Goal: Navigation & Orientation: Find specific page/section

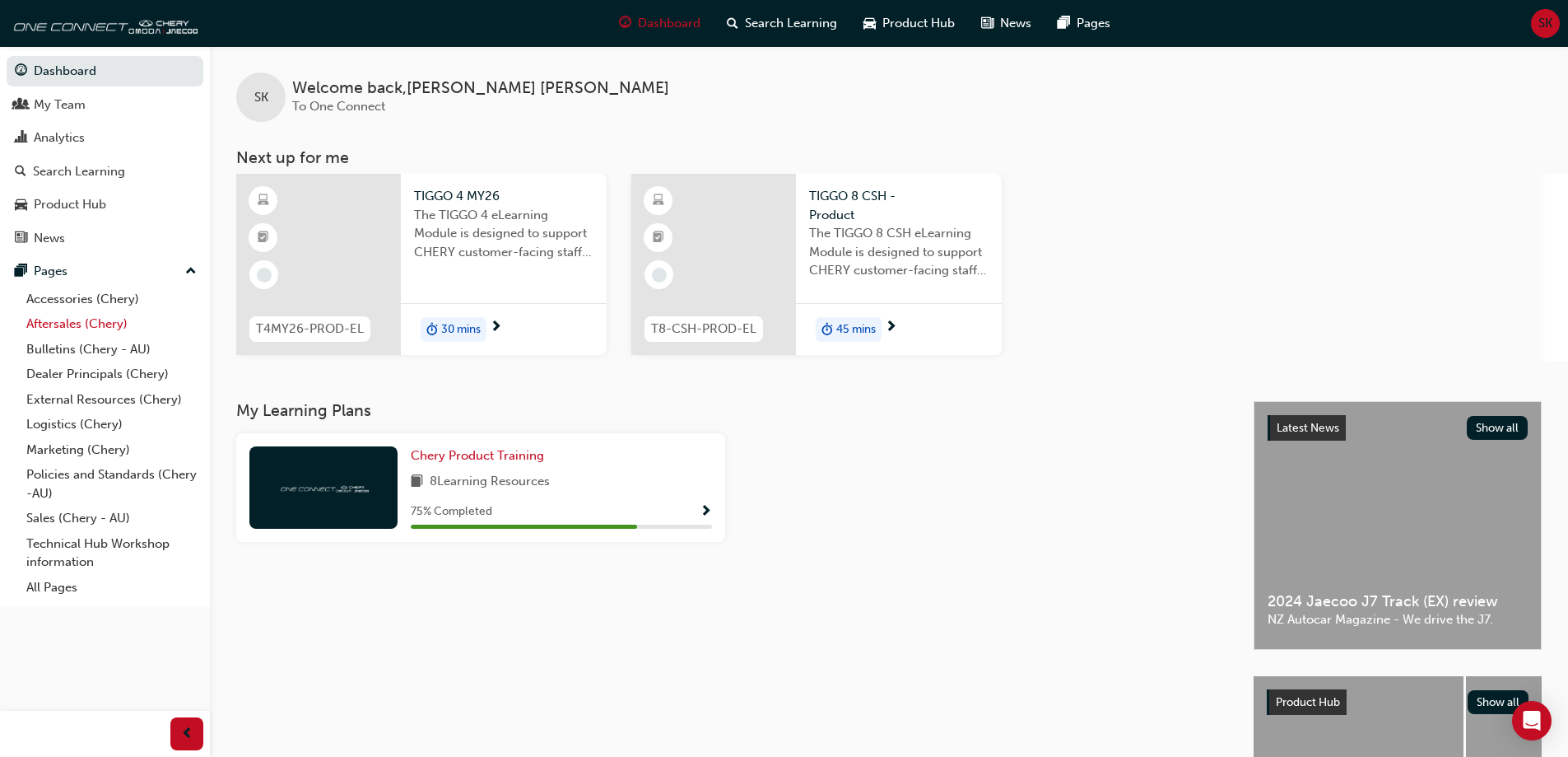
click at [66, 326] on link "Aftersales (Chery)" at bounding box center [110, 324] width 183 height 26
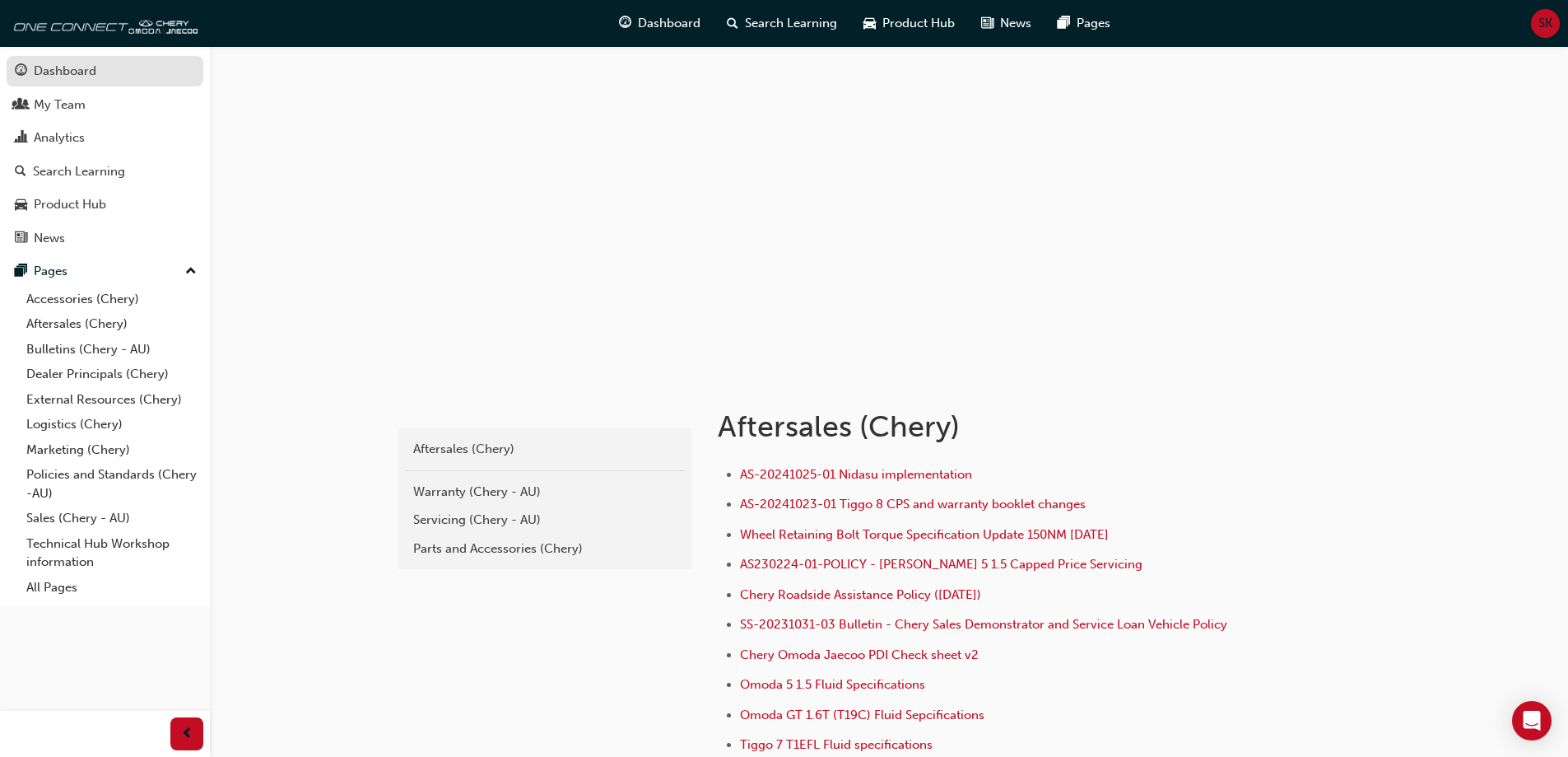
click at [79, 66] on div "Dashboard" at bounding box center [65, 71] width 63 height 19
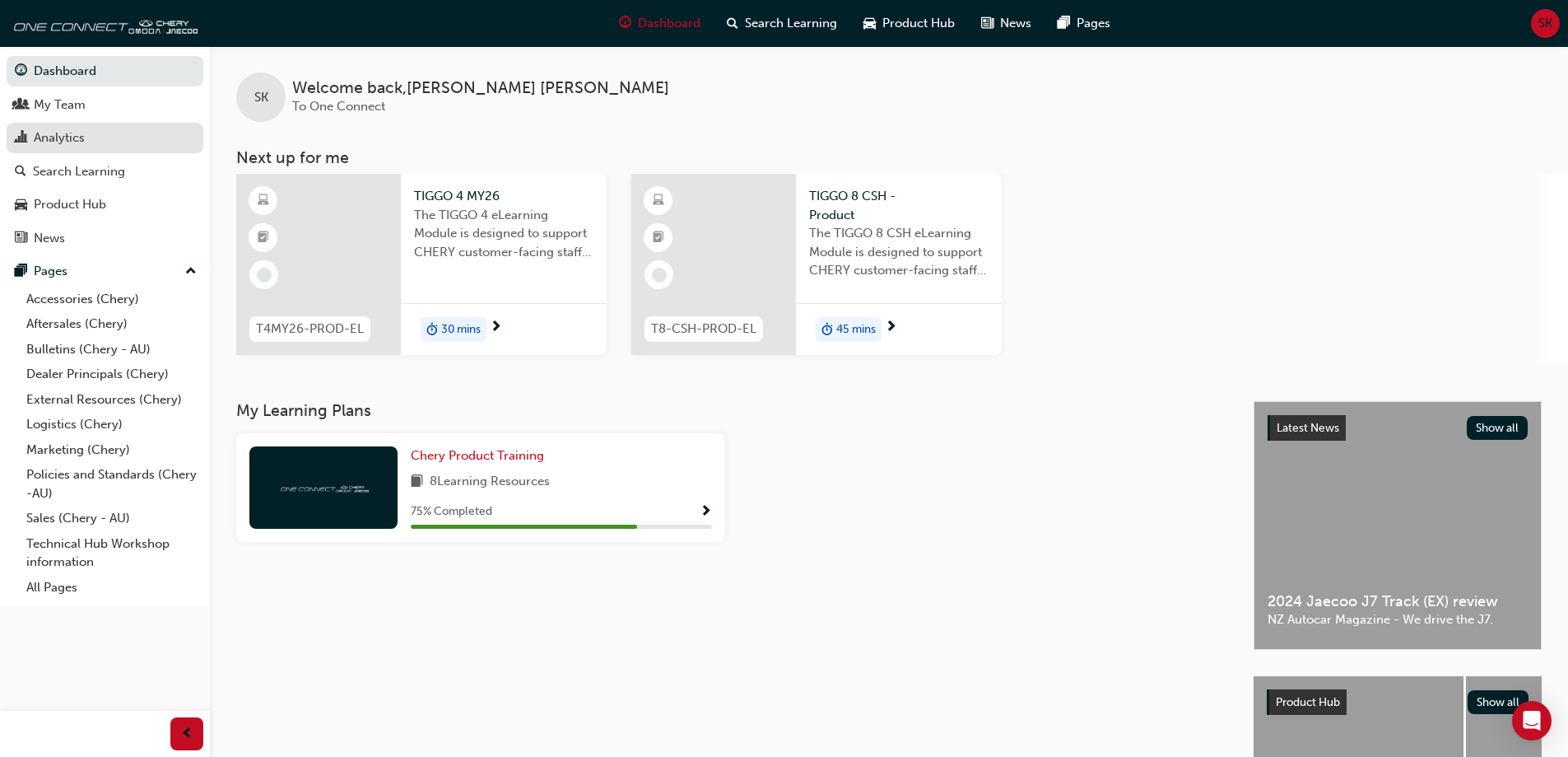
click at [93, 143] on div "Analytics" at bounding box center [105, 138] width 180 height 20
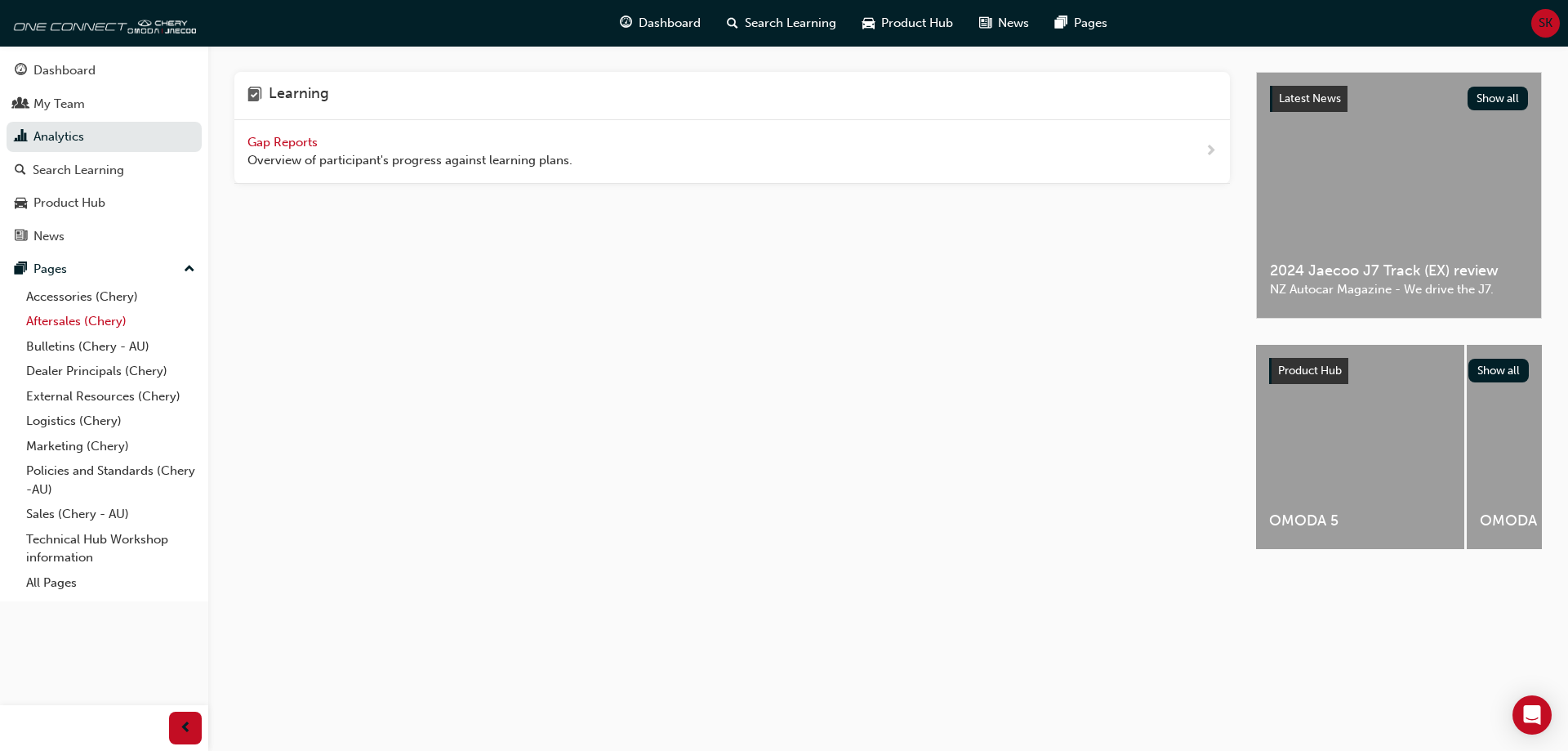
click at [86, 325] on link "Aftersales (Chery)" at bounding box center [110, 322] width 182 height 26
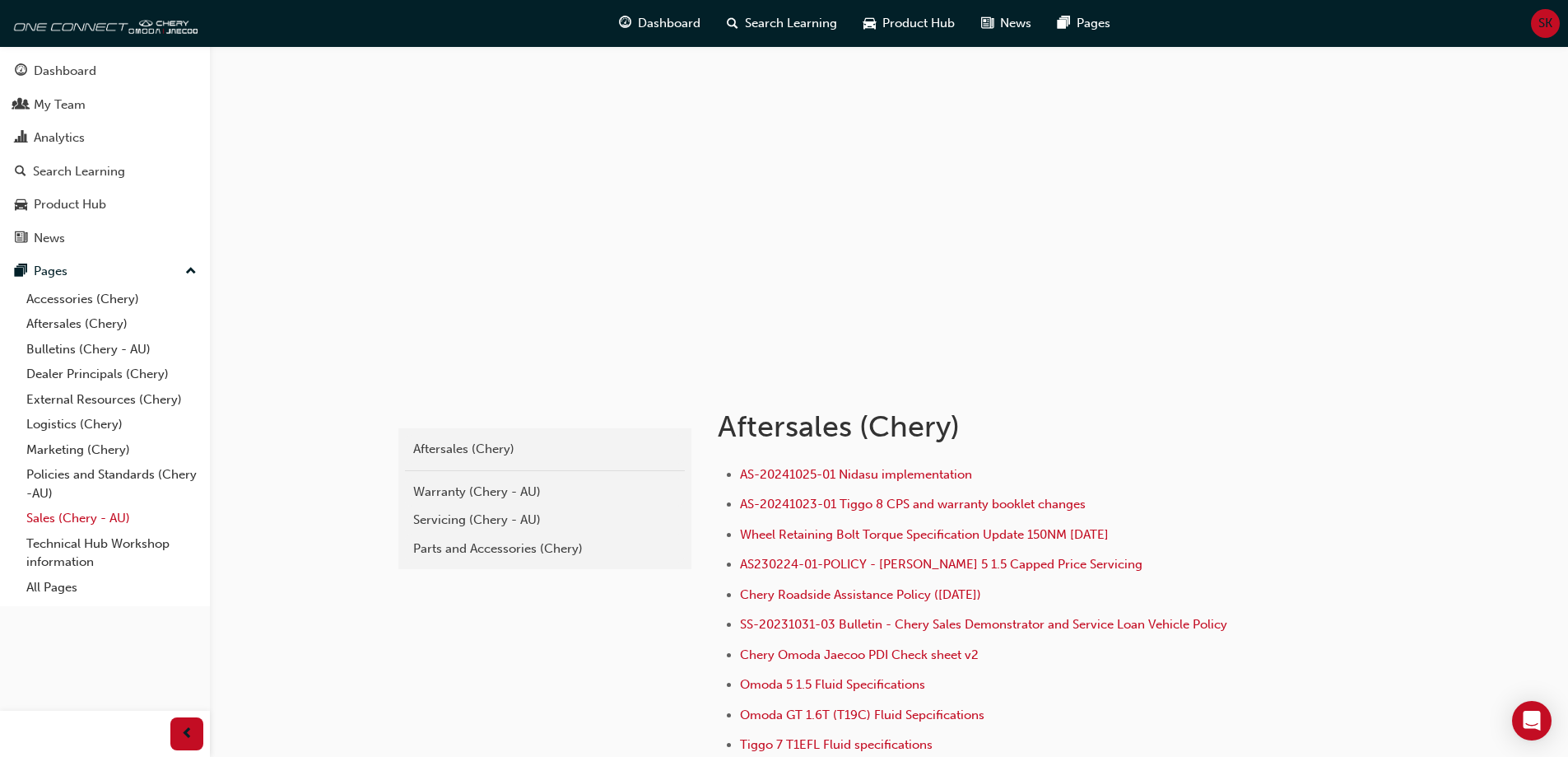
click at [38, 518] on link "Sales (Chery - AU)" at bounding box center [110, 518] width 183 height 26
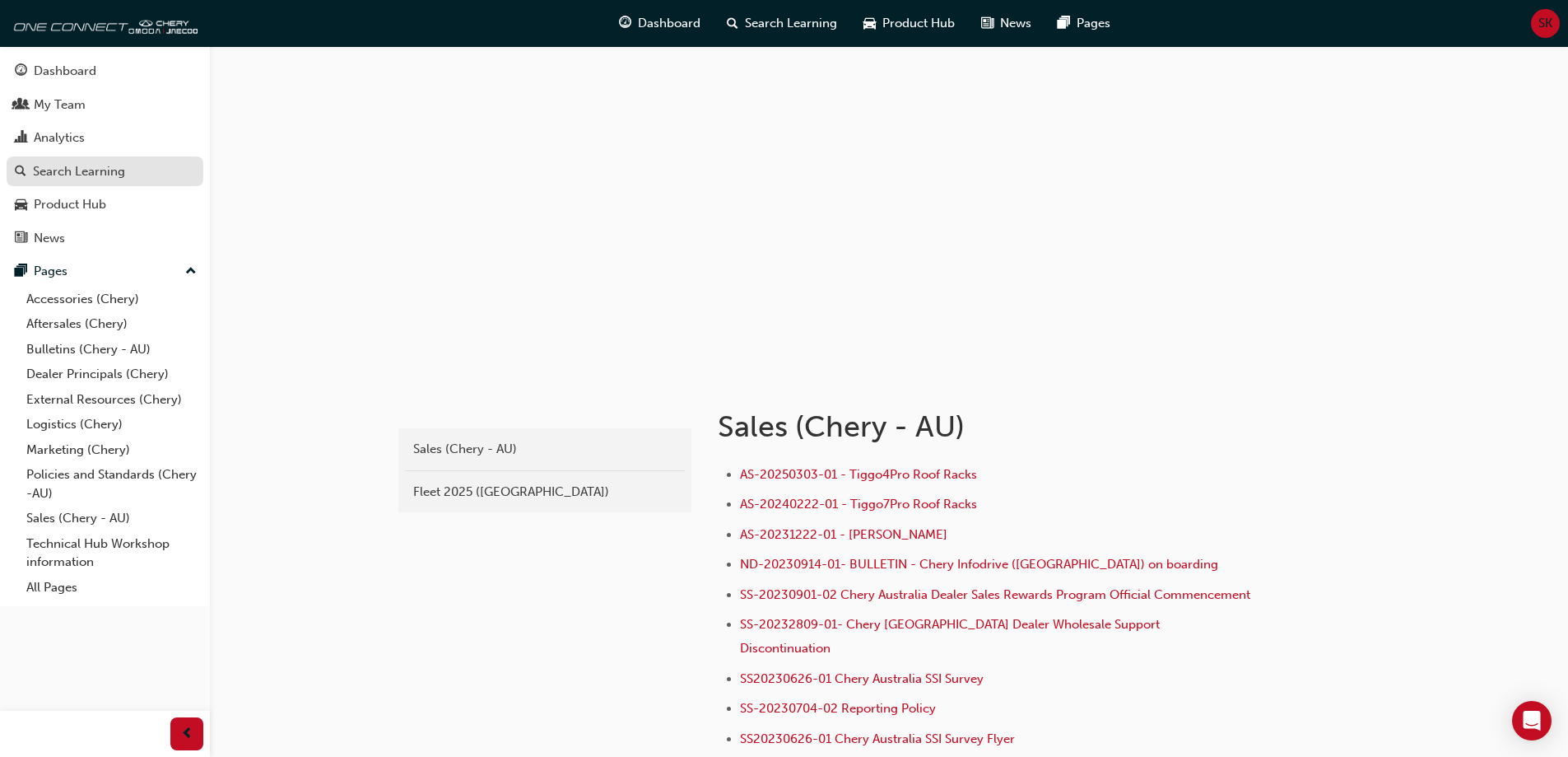
click at [40, 172] on div "Search Learning" at bounding box center [79, 171] width 92 height 19
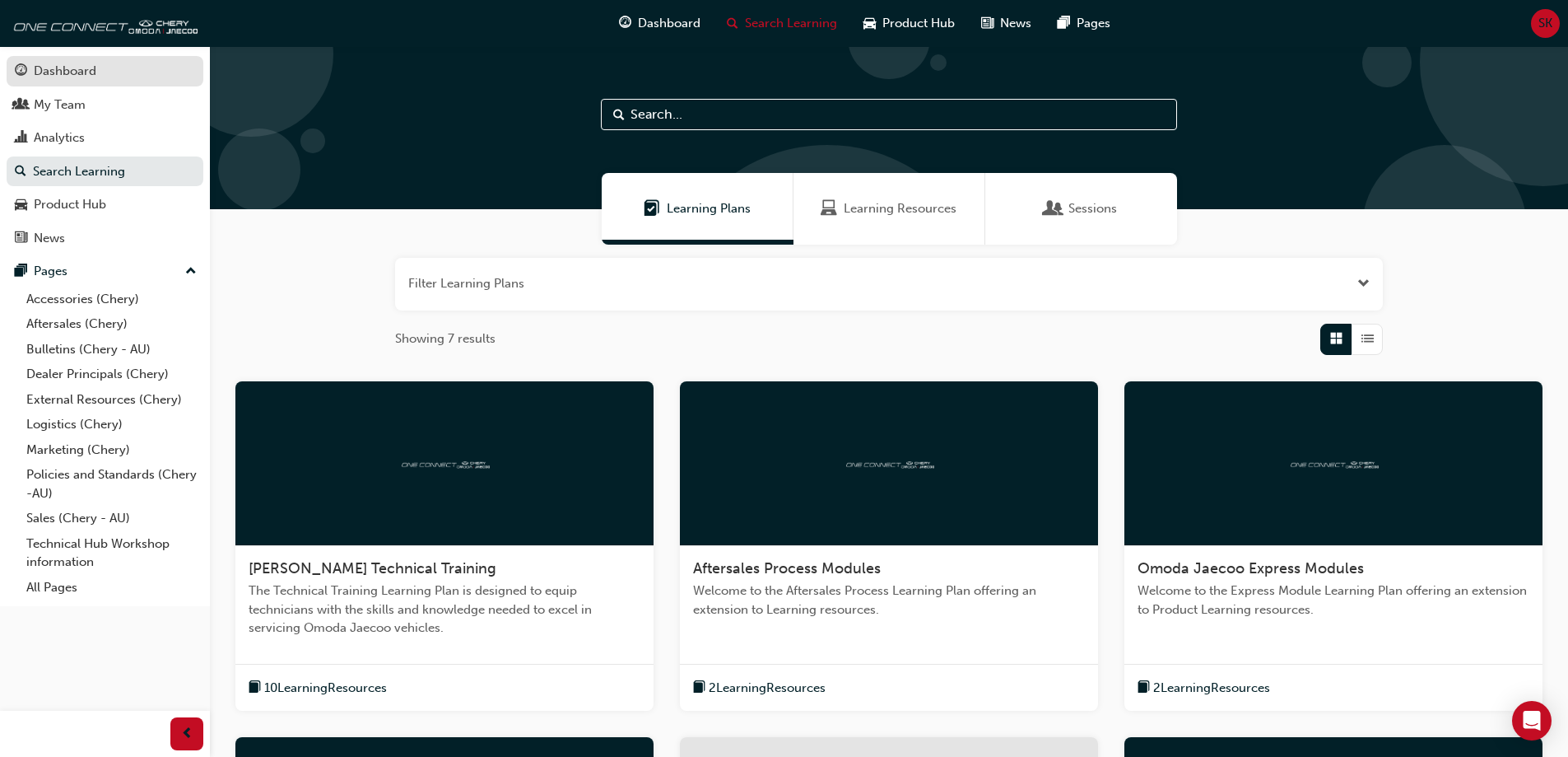
click at [74, 70] on div "Dashboard" at bounding box center [65, 71] width 63 height 19
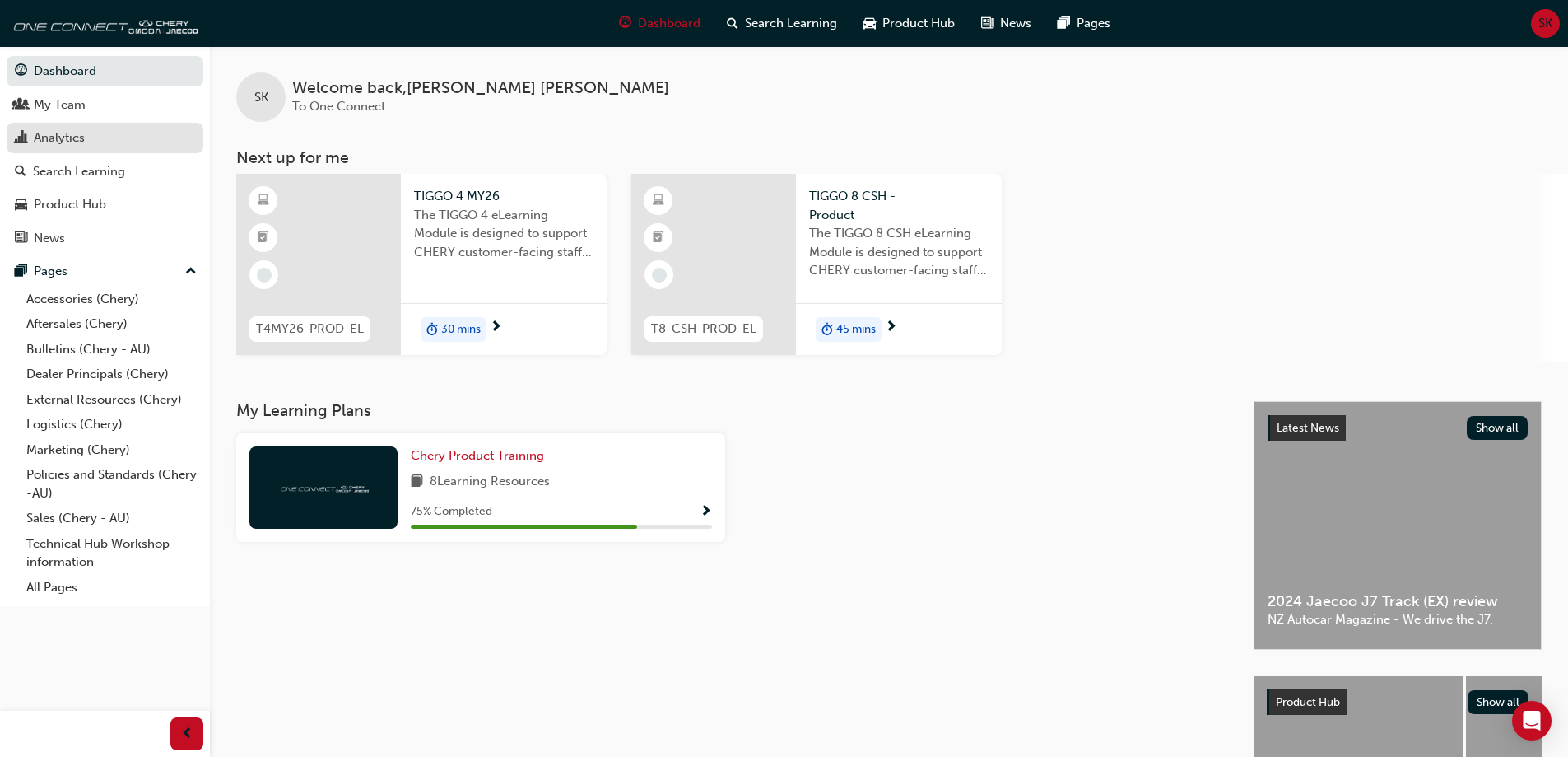
click at [78, 143] on div "Analytics" at bounding box center [59, 137] width 51 height 19
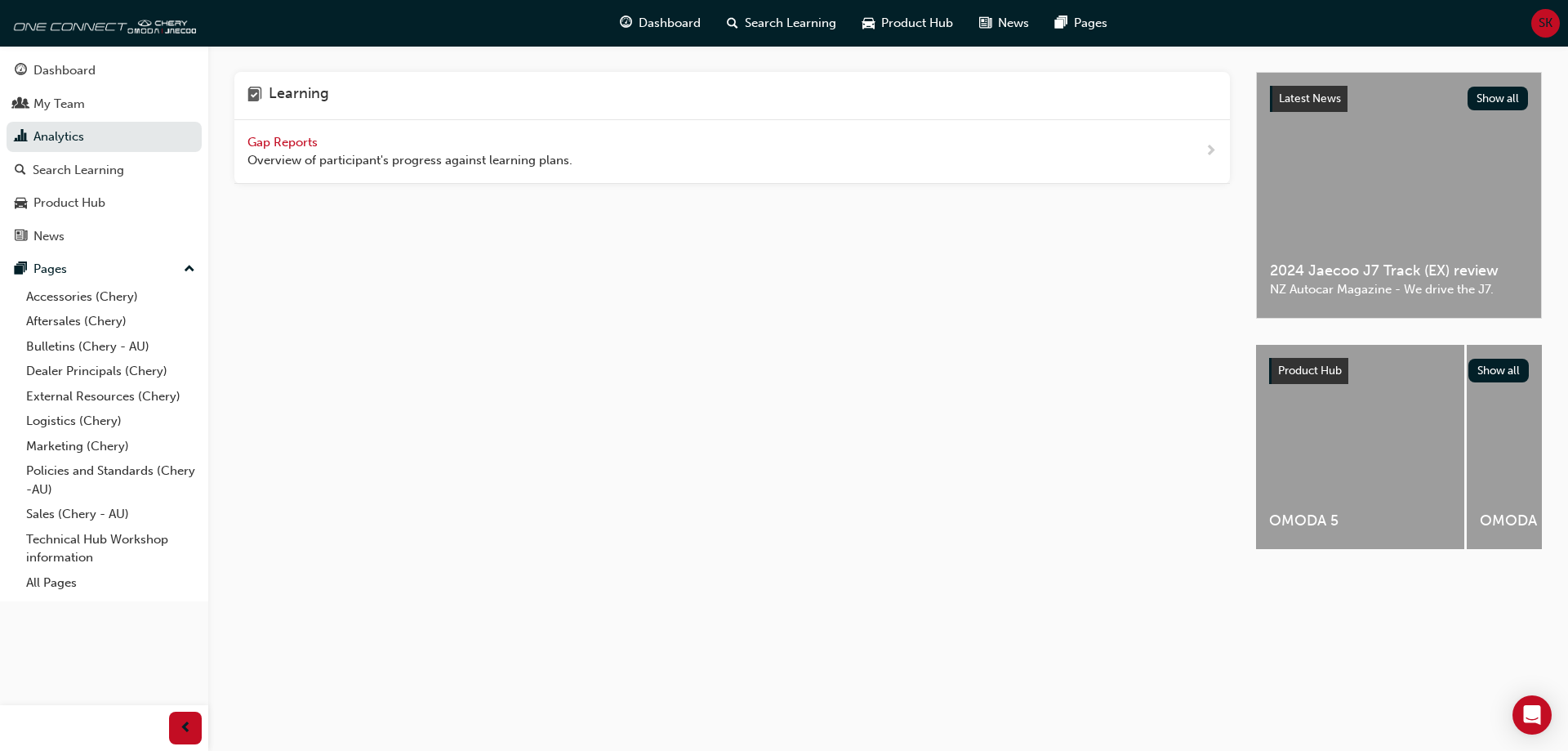
click at [264, 143] on span "Gap Reports" at bounding box center [284, 143] width 73 height 15
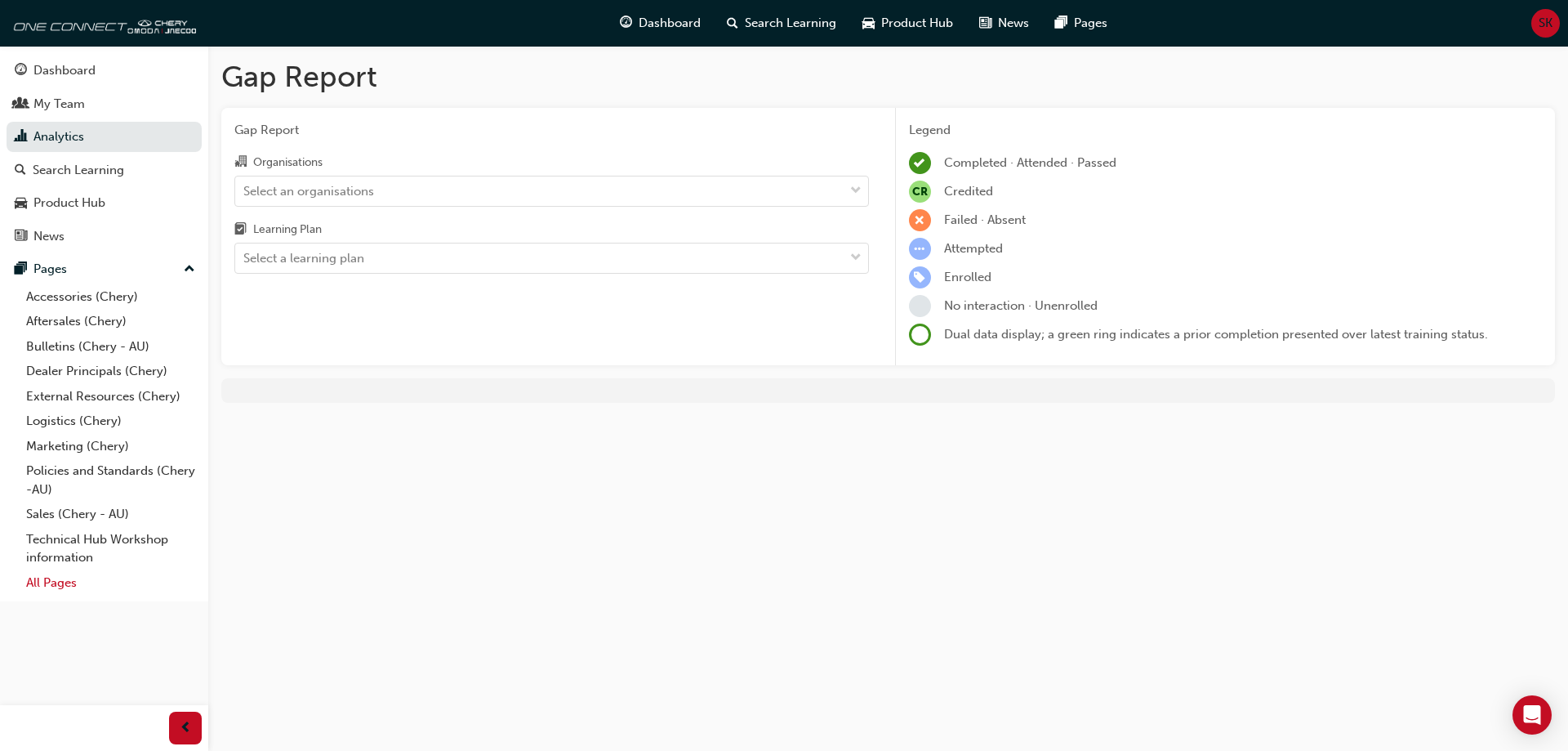
click at [46, 585] on link "All Pages" at bounding box center [110, 583] width 182 height 26
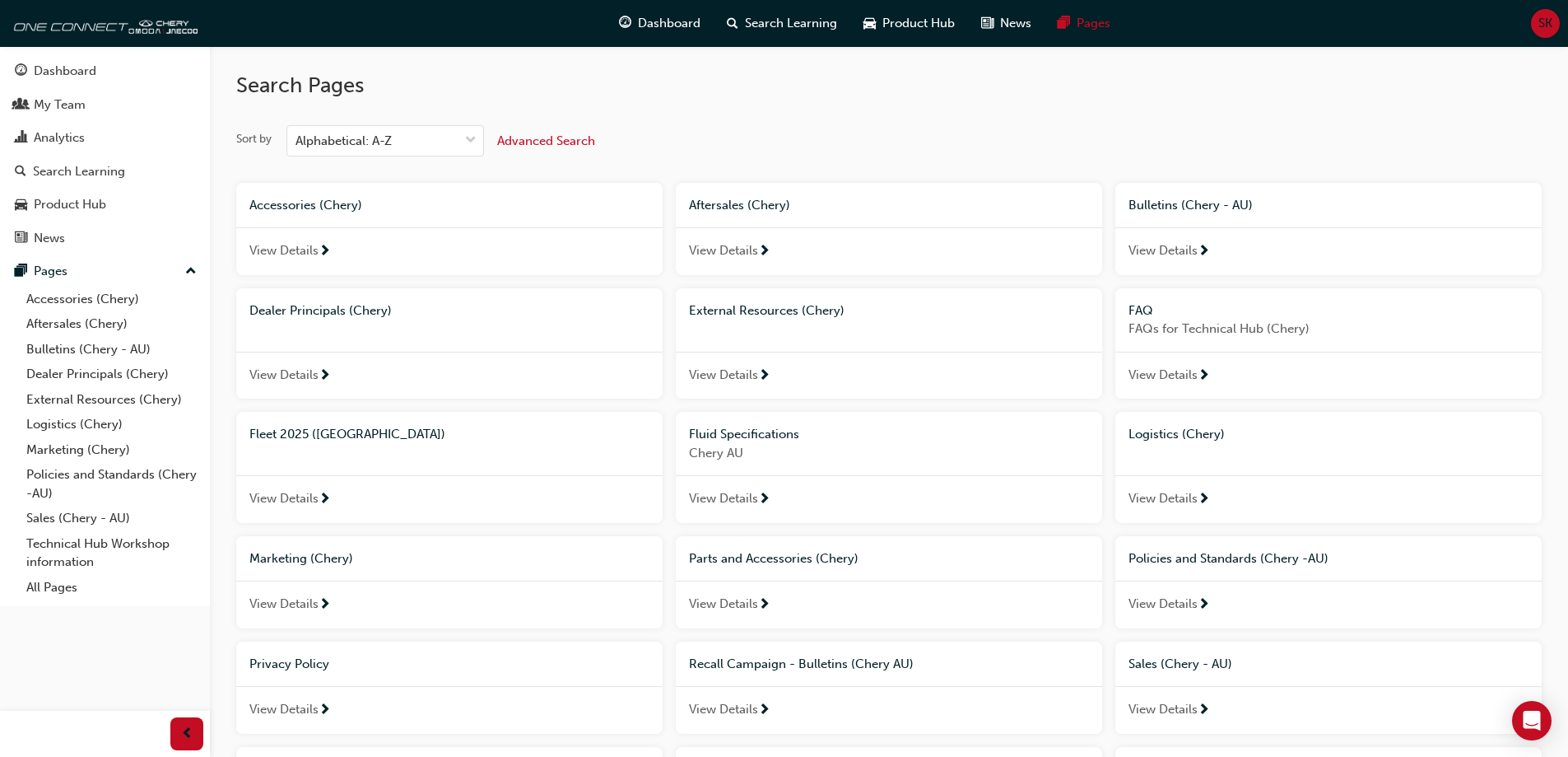
click at [282, 373] on span "View Details" at bounding box center [284, 375] width 69 height 19
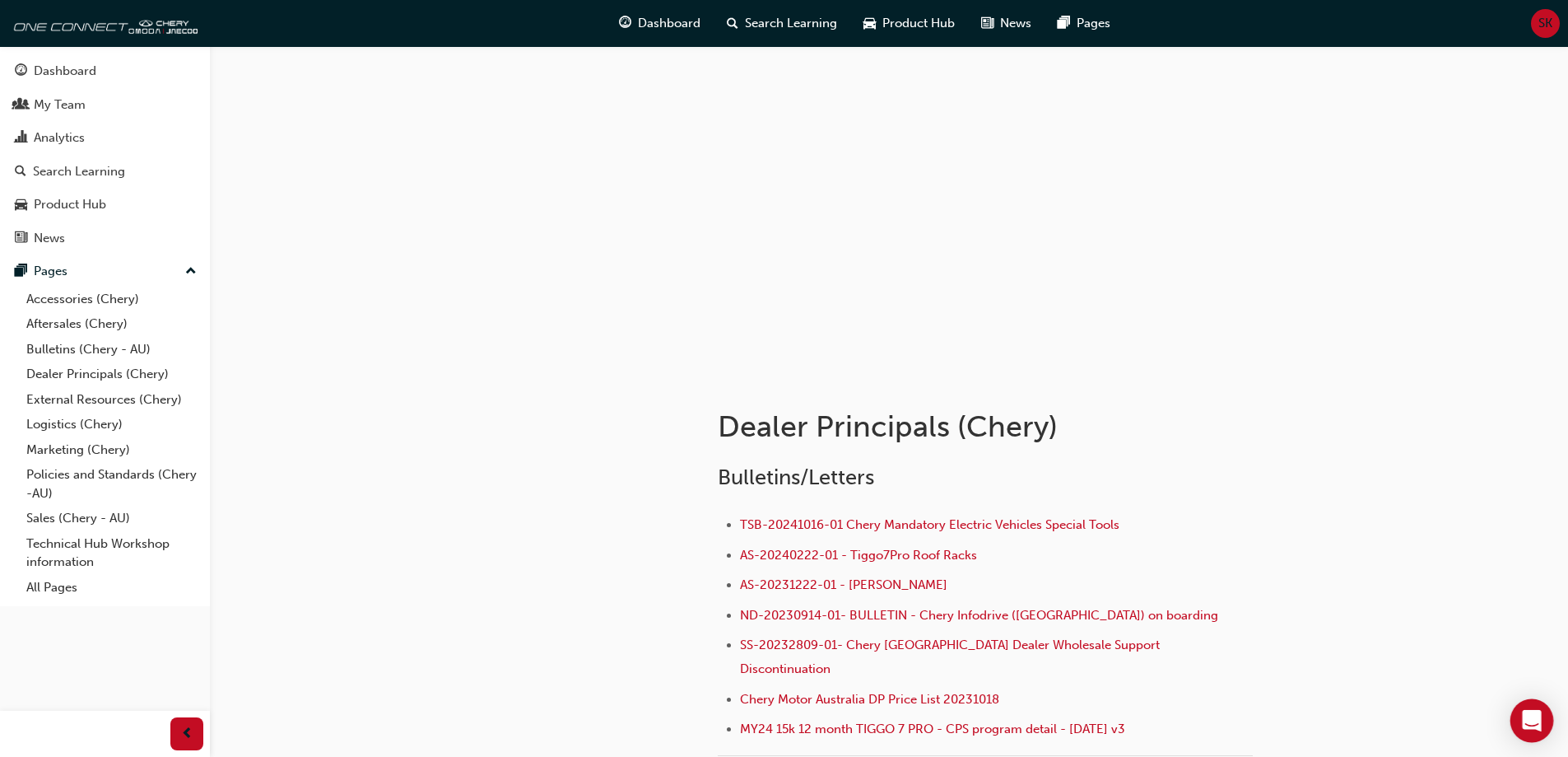
click at [1539, 721] on icon "Open Intercom Messenger" at bounding box center [1531, 720] width 19 height 21
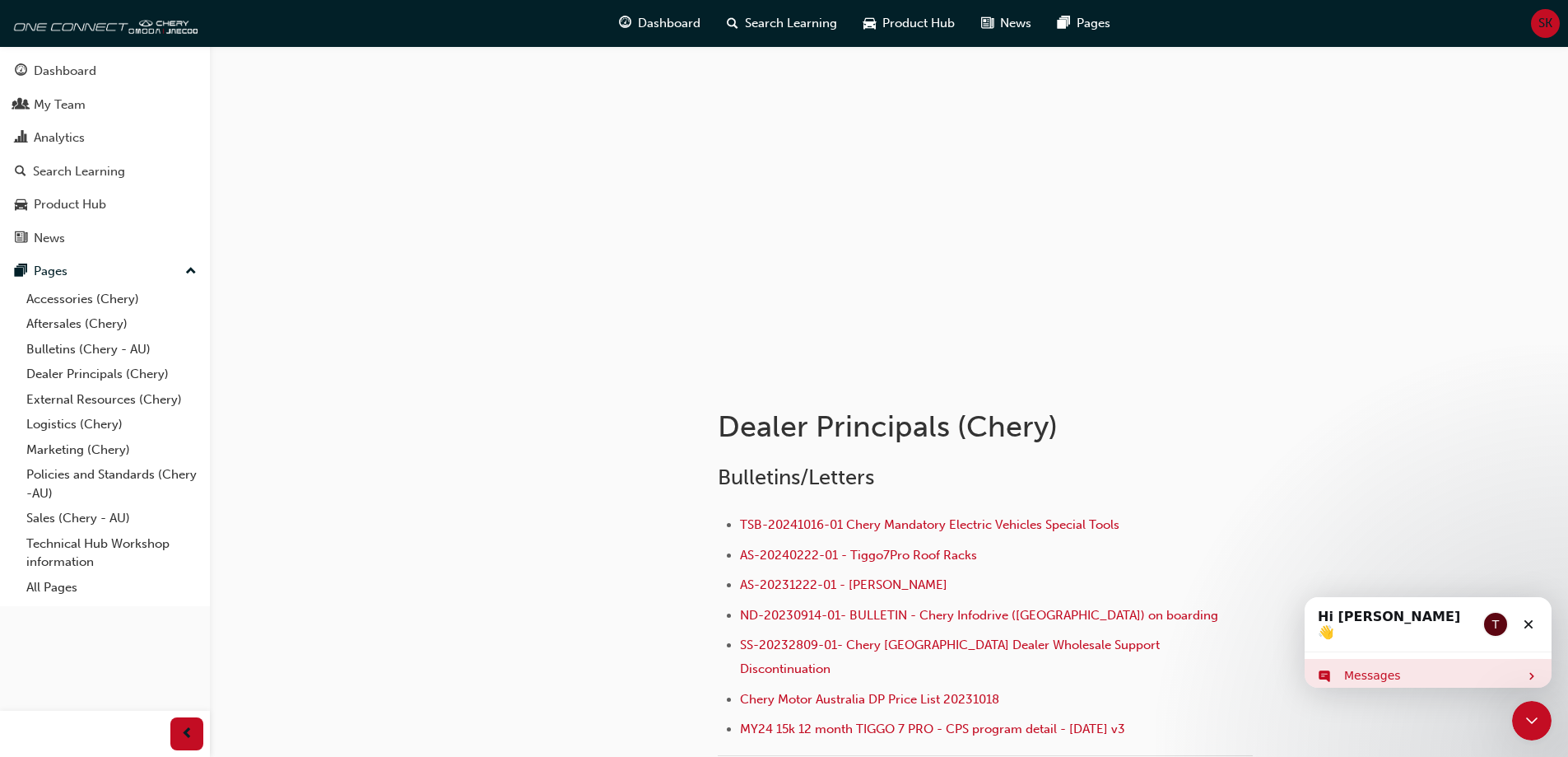
click at [1365, 668] on div "Messages" at bounding box center [1432, 675] width 175 height 17
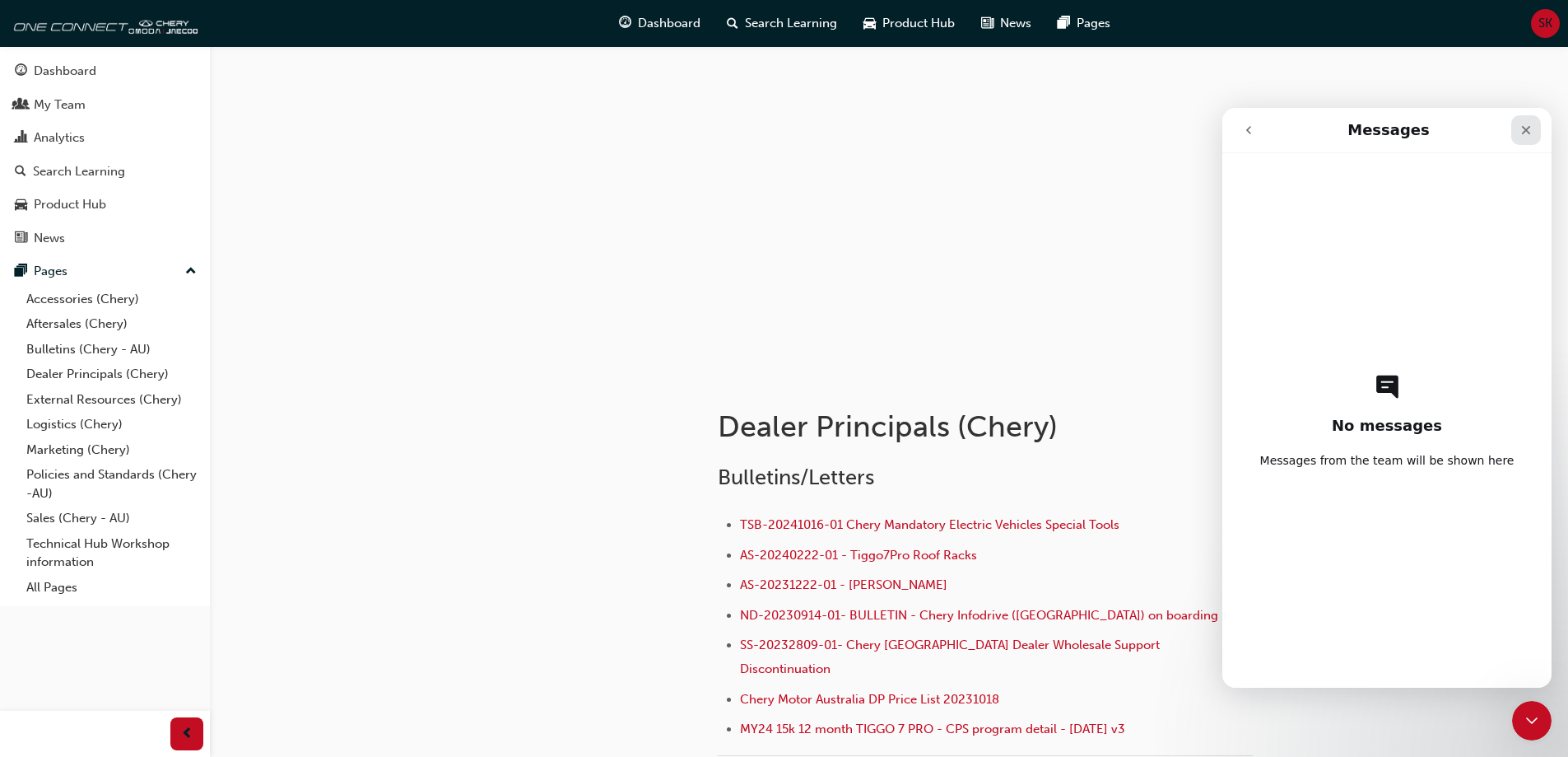
click at [1528, 126] on icon "Close" at bounding box center [1526, 130] width 13 height 13
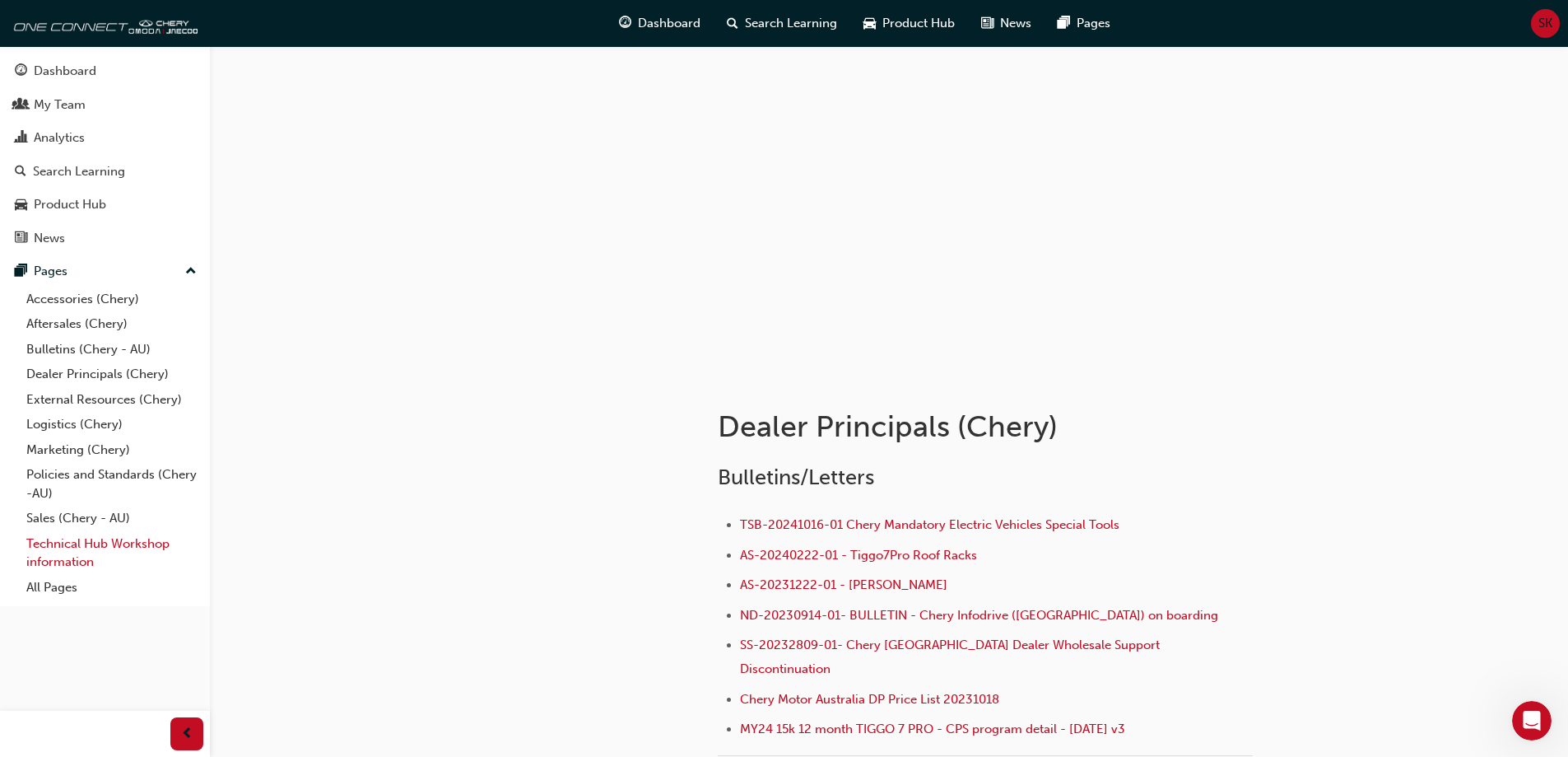
click at [62, 541] on link "Technical Hub Workshop information" at bounding box center [110, 553] width 183 height 43
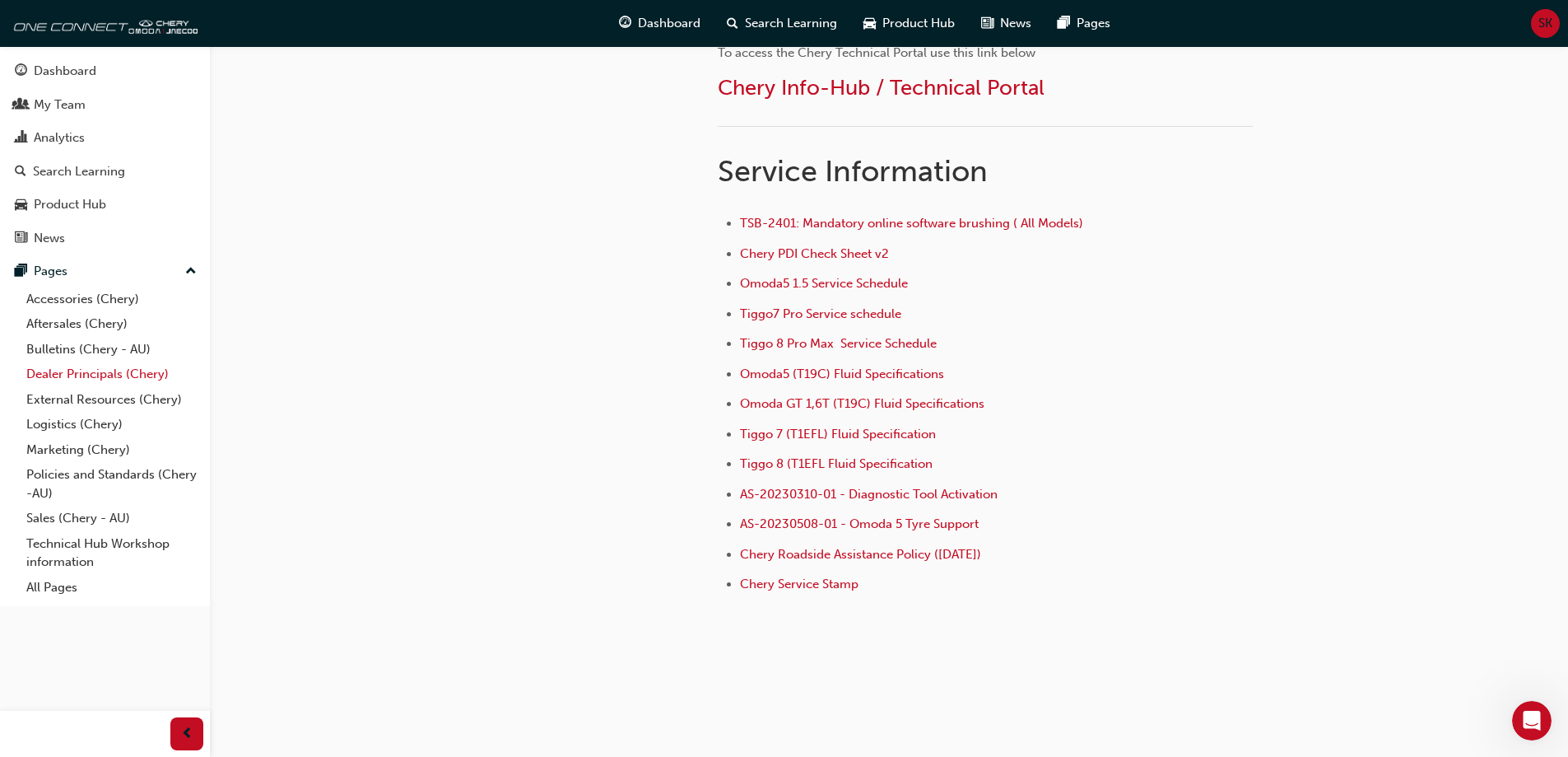
scroll to position [350, 0]
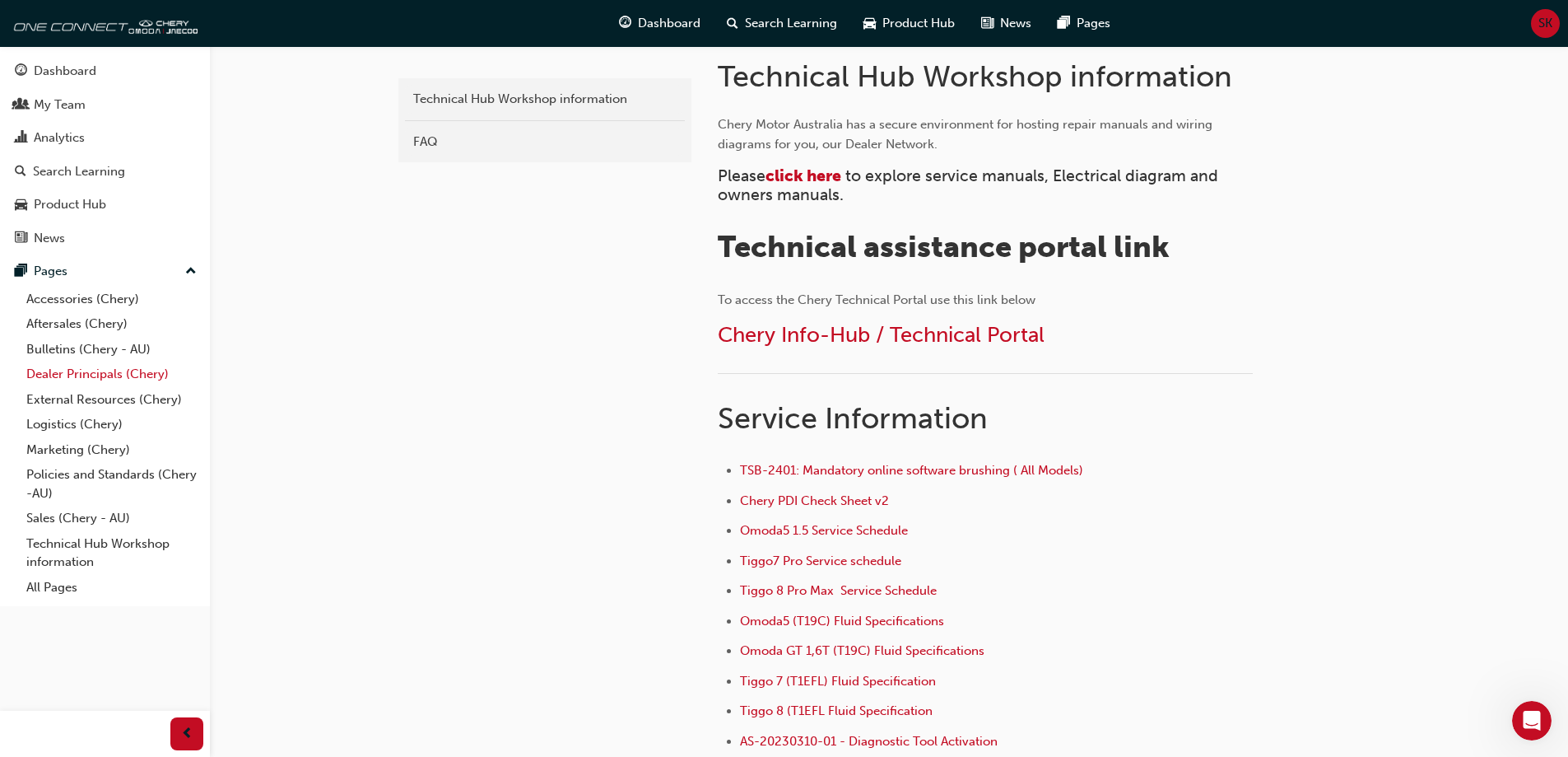
click at [110, 375] on link "Dealer Principals (Chery)" at bounding box center [110, 374] width 183 height 26
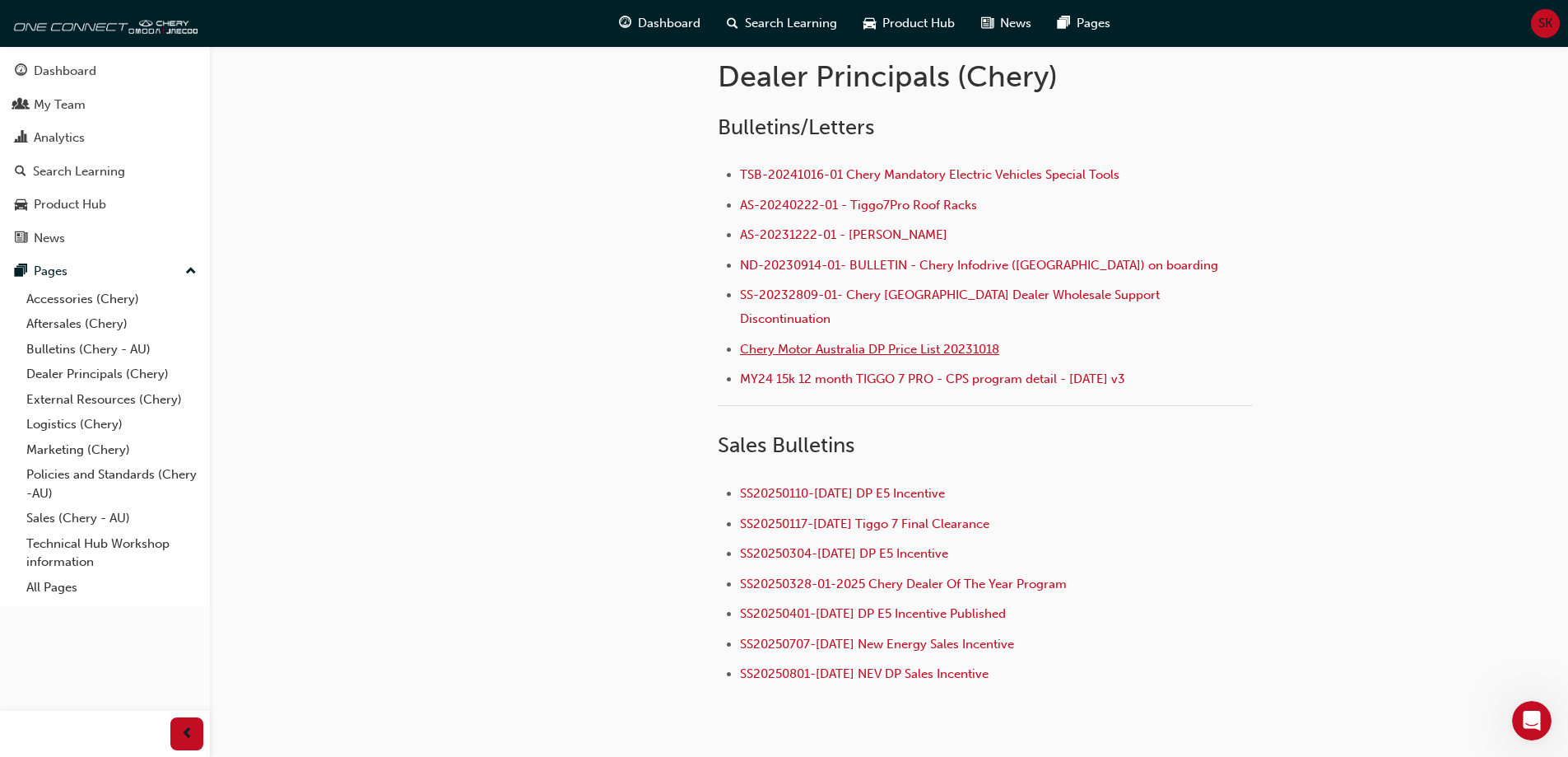
click at [784, 342] on span "Chery Motor Australia DP Price List 20231018" at bounding box center [870, 349] width 260 height 15
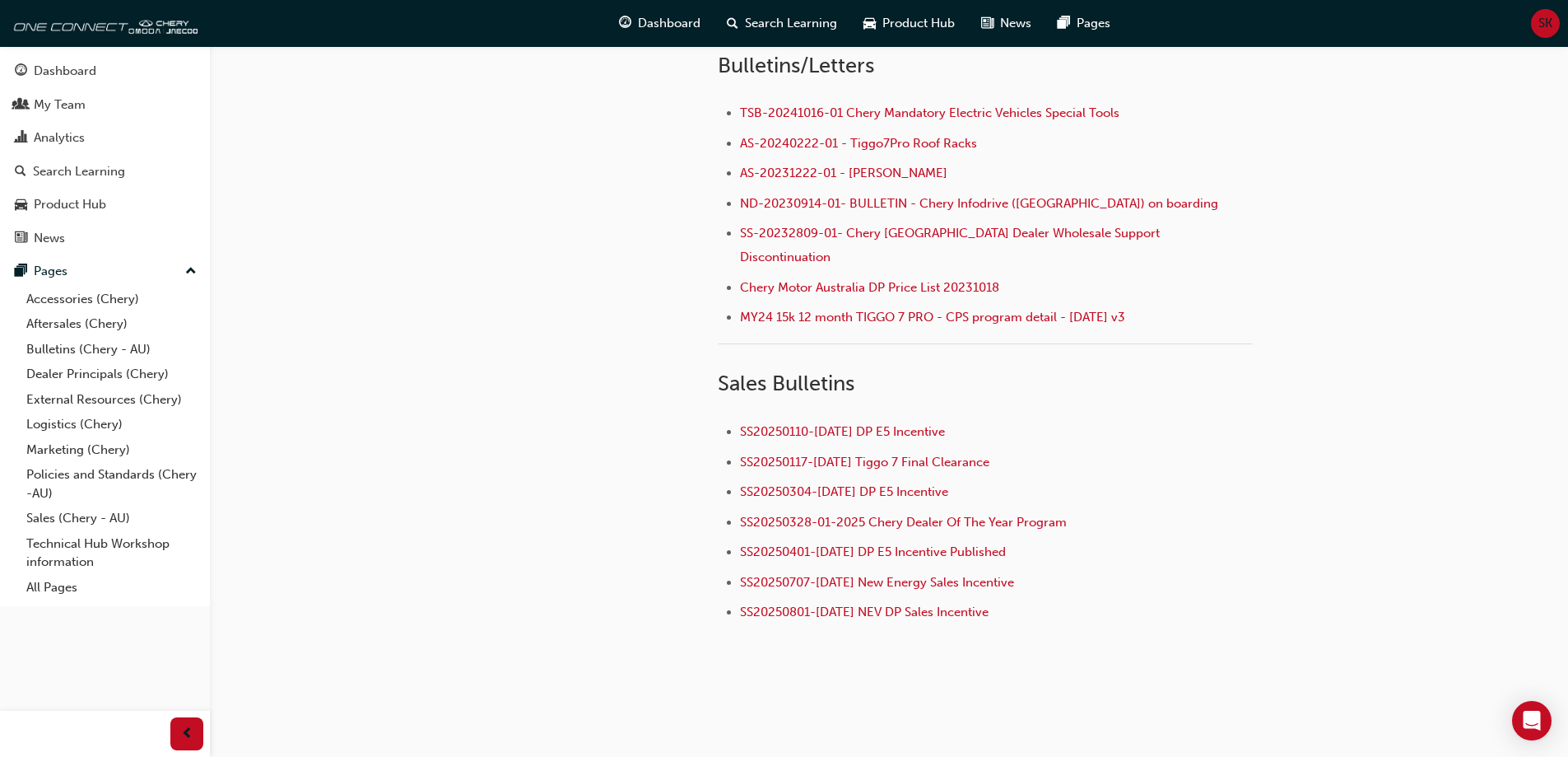
scroll to position [416, 0]
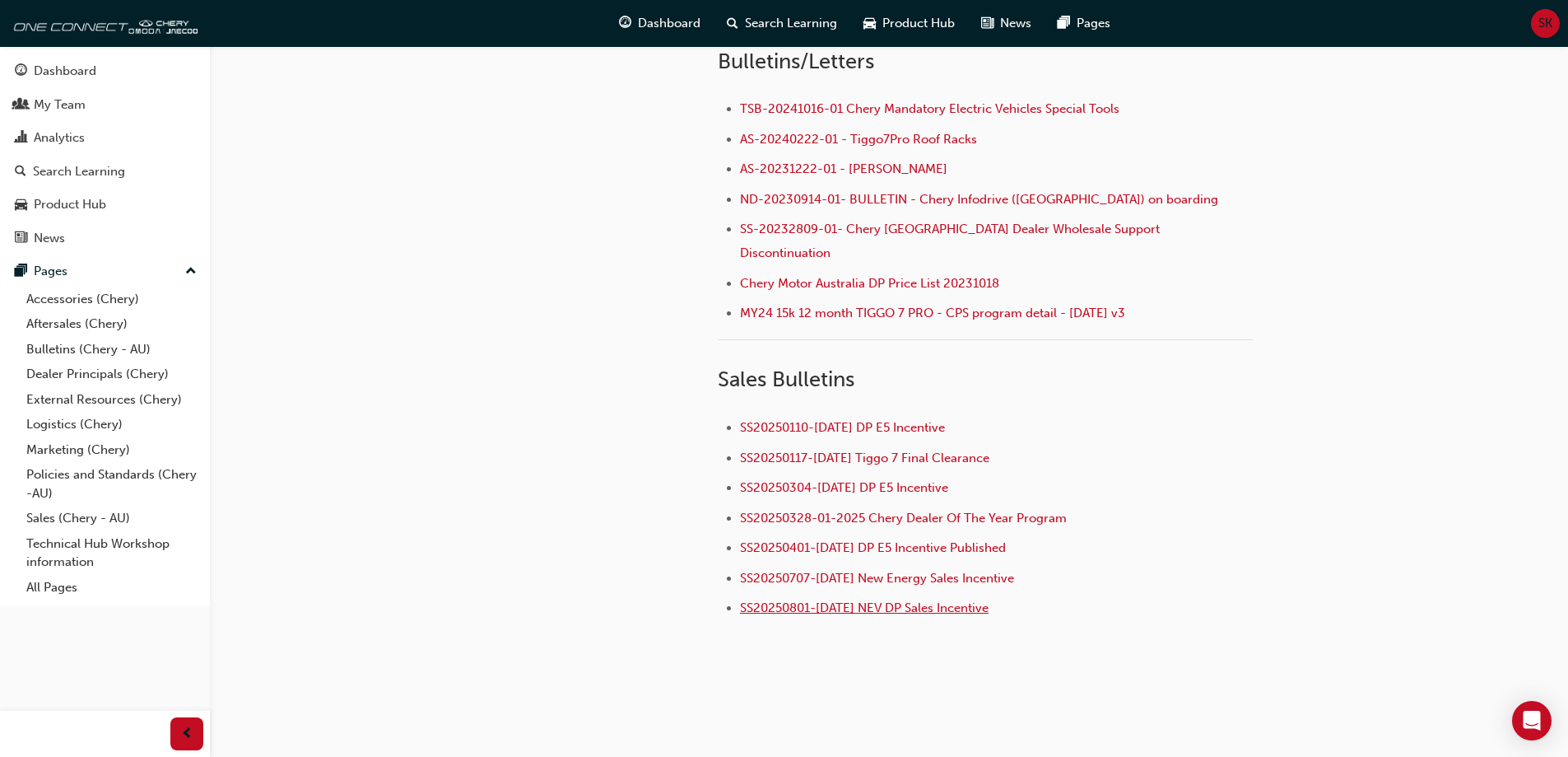
click at [935, 600] on span "SS20250801-[DATE] NEV DP Sales Incentive" at bounding box center [865, 608] width 249 height 15
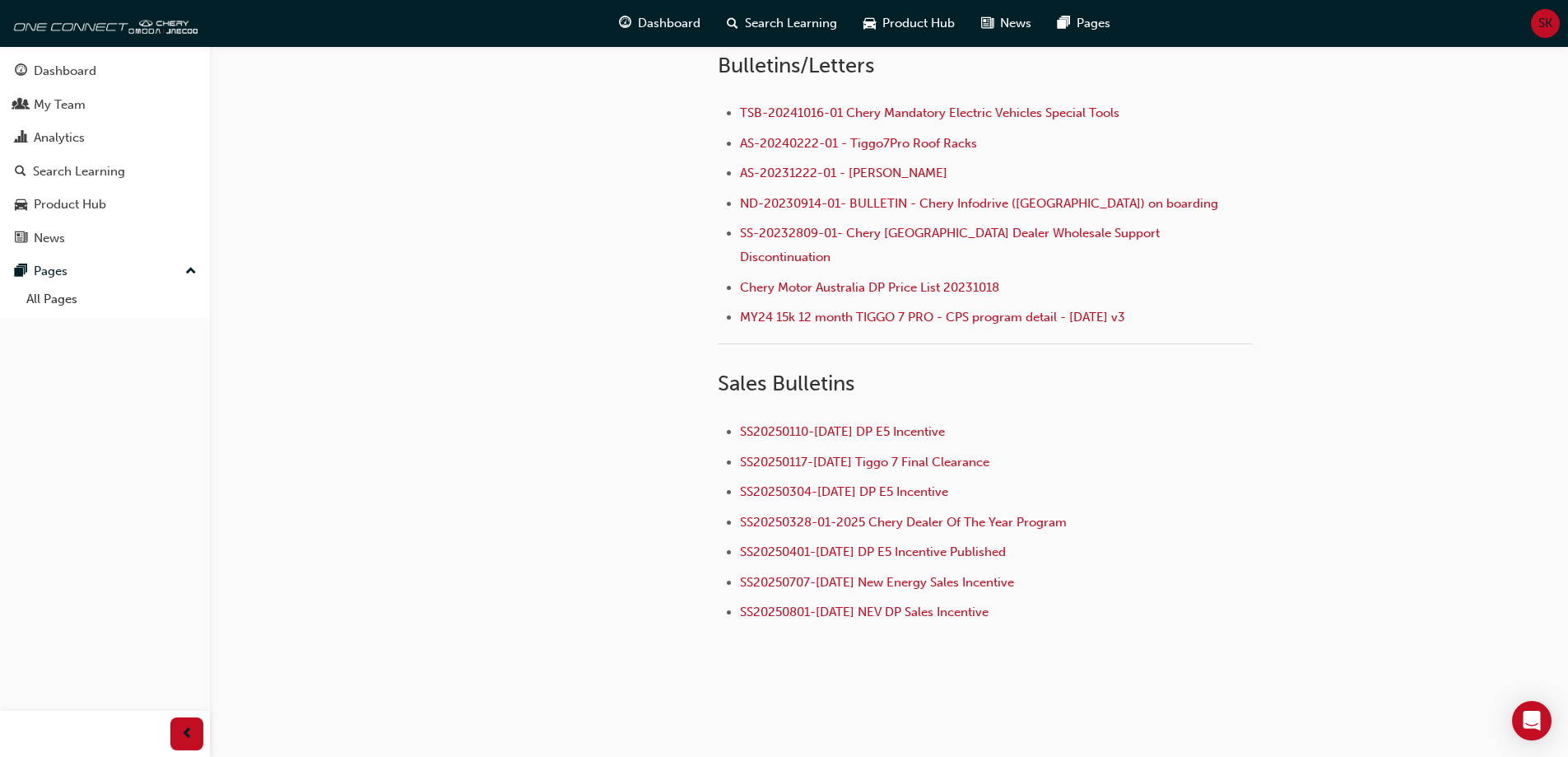
scroll to position [416, 0]
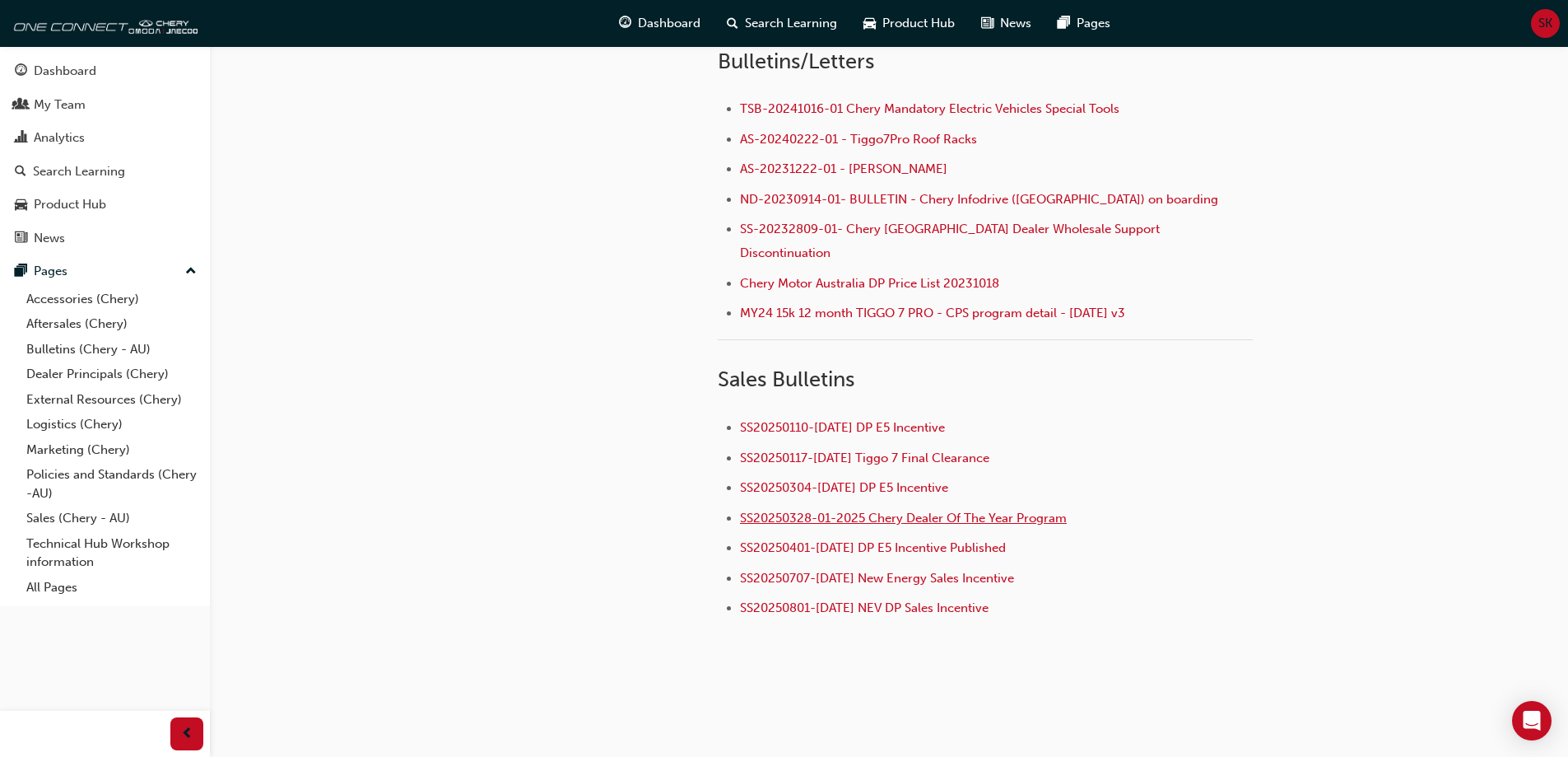
click at [912, 510] on span "SS20250328-01-2025 Chery Dealer Of The Year Program" at bounding box center [903, 518] width 327 height 15
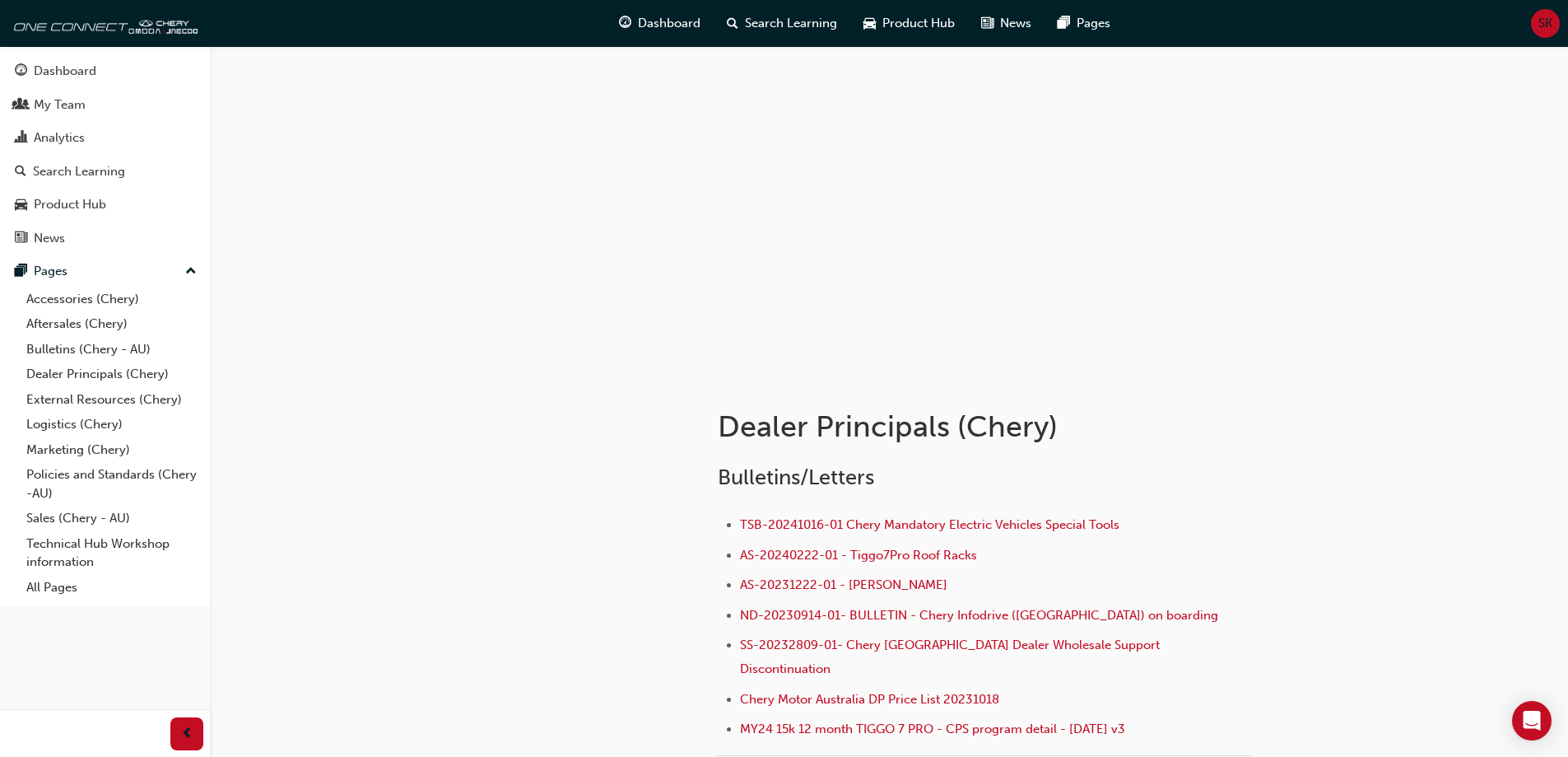
click at [119, 728] on div at bounding box center [105, 734] width 210 height 46
click at [181, 732] on span "prev-icon" at bounding box center [187, 734] width 12 height 20
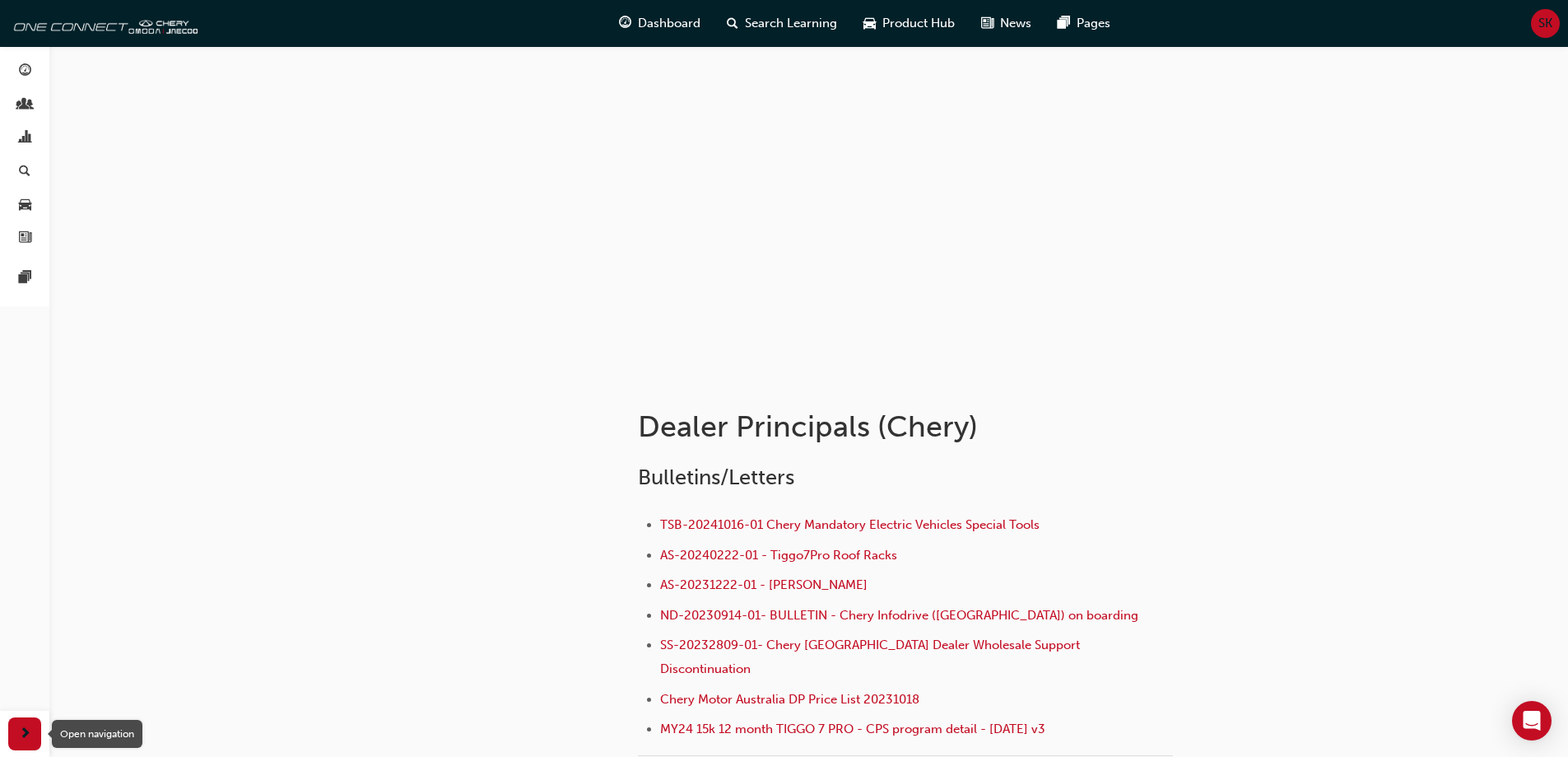
click at [32, 727] on div "button" at bounding box center [25, 734] width 33 height 33
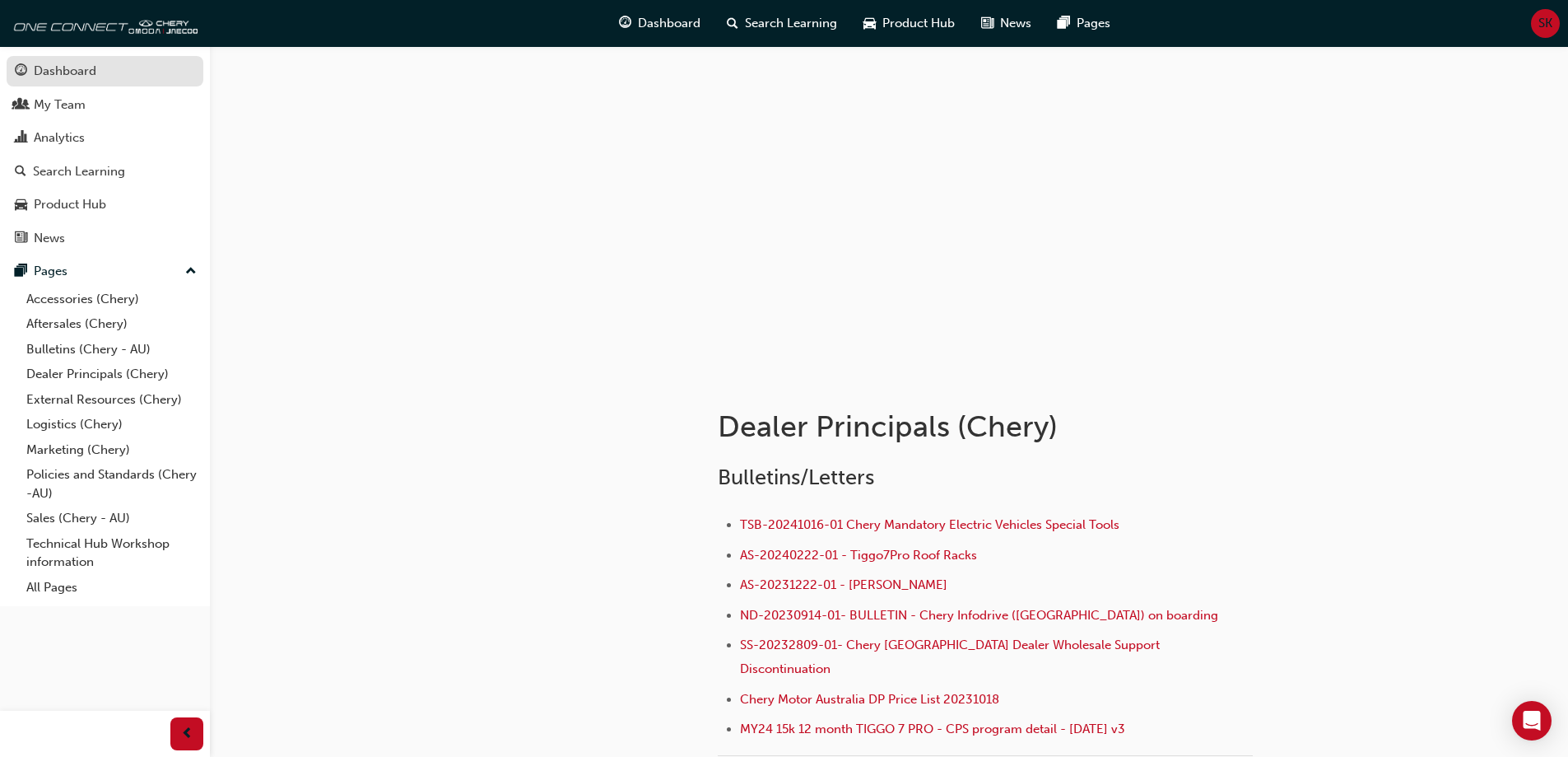
click at [121, 63] on div "Dashboard" at bounding box center [105, 71] width 180 height 20
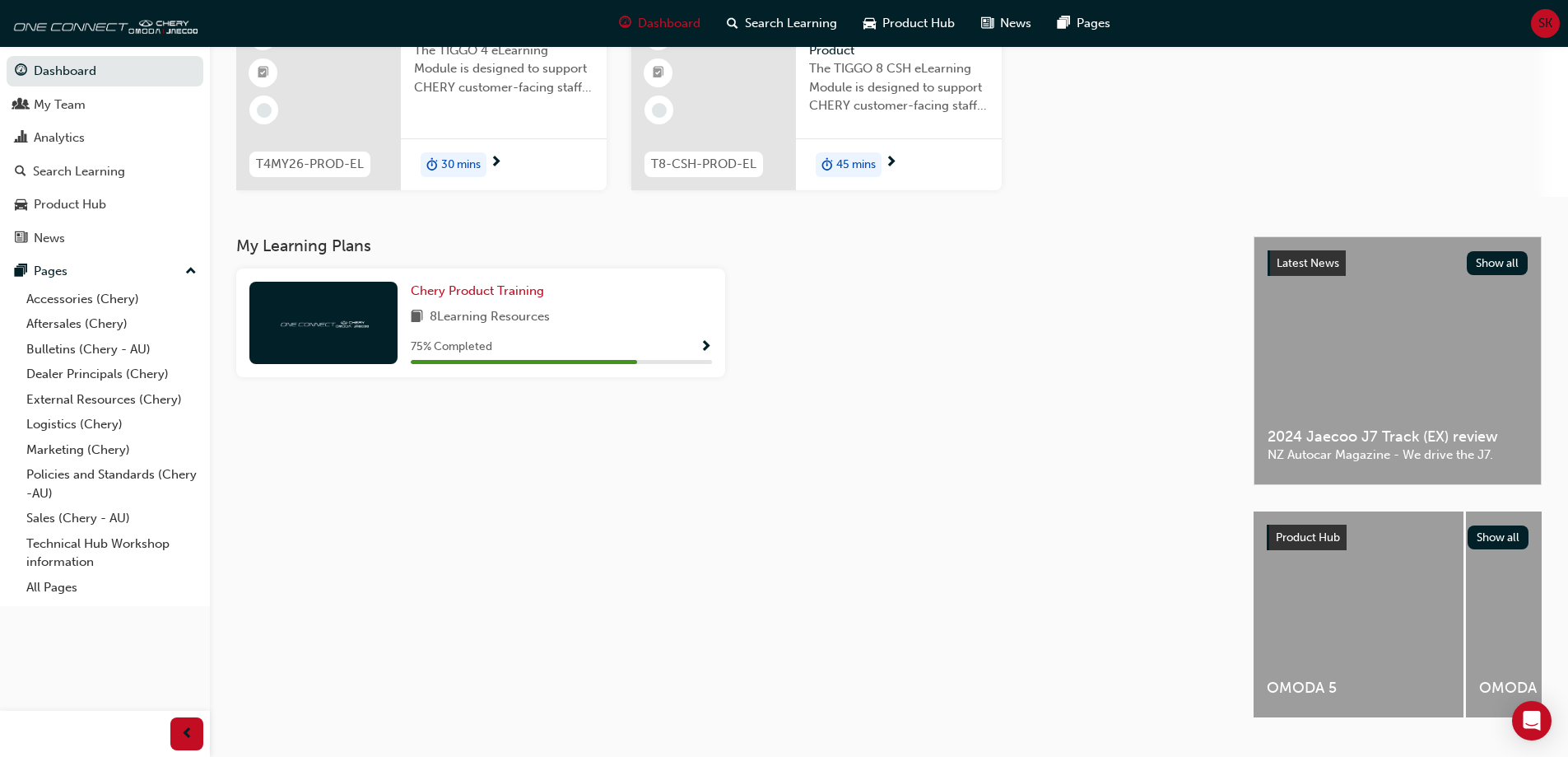
scroll to position [203, 0]
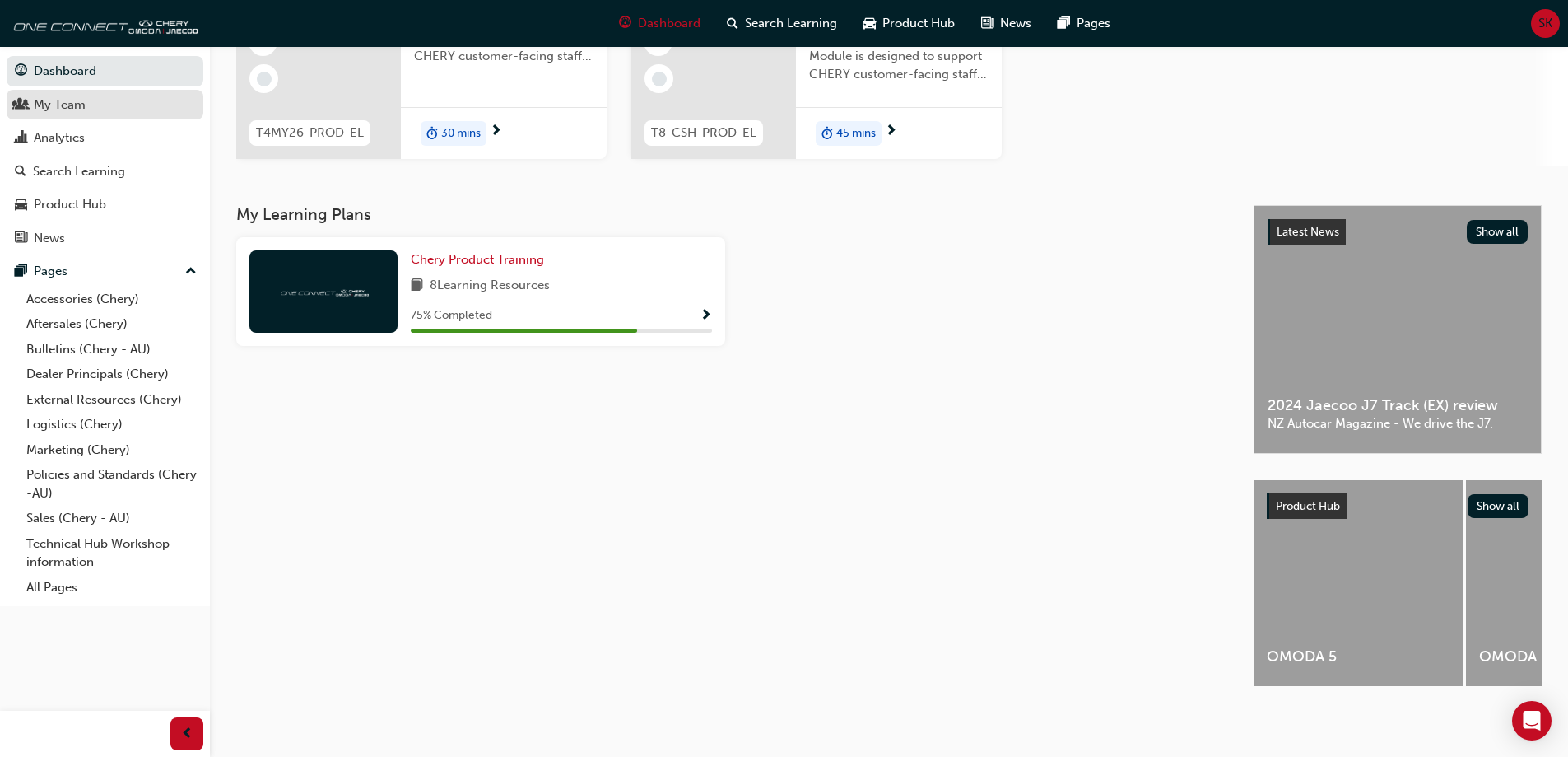
click at [58, 101] on div "My Team" at bounding box center [60, 105] width 52 height 19
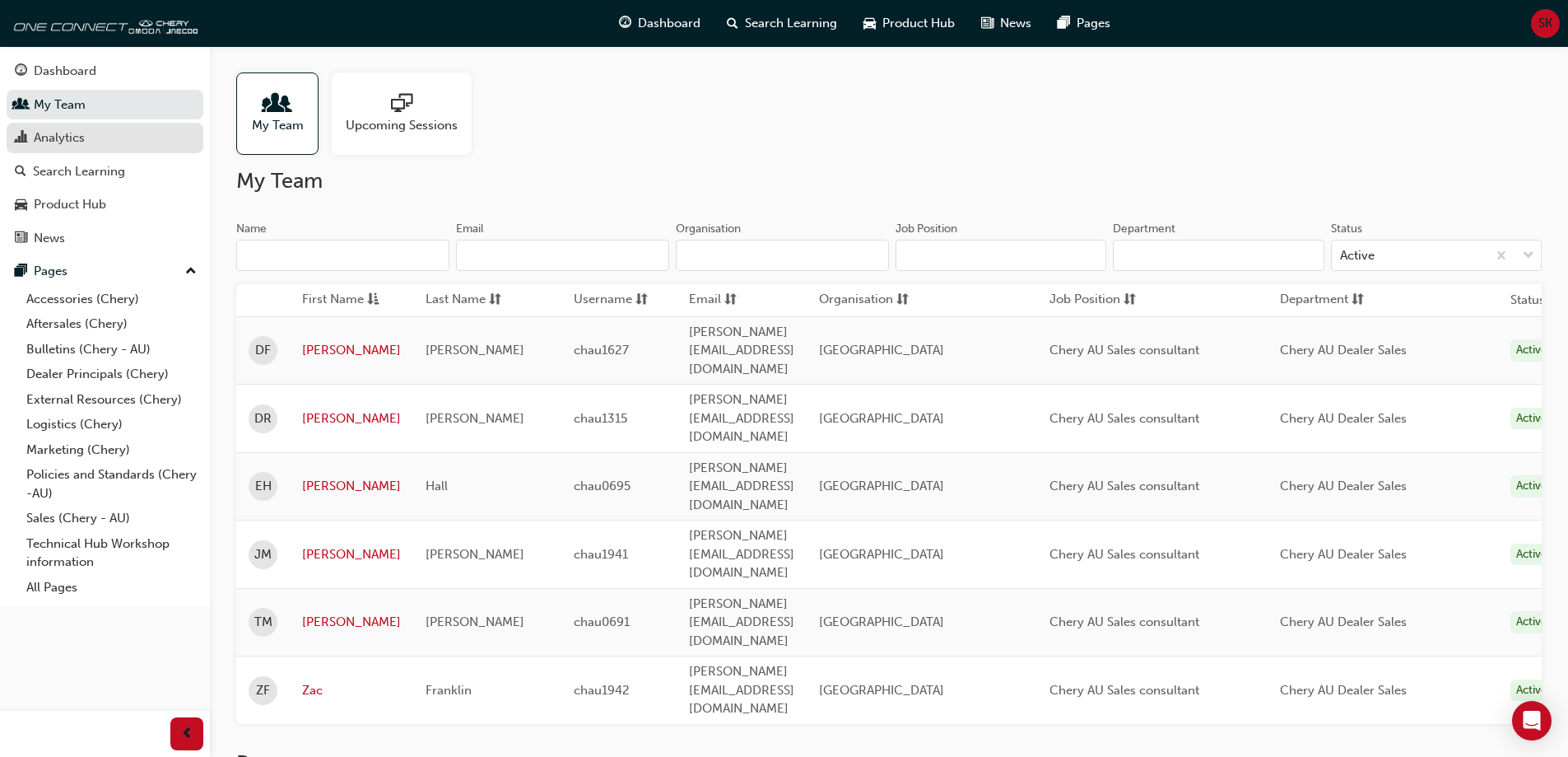
click at [55, 144] on div "Analytics" at bounding box center [59, 137] width 51 height 19
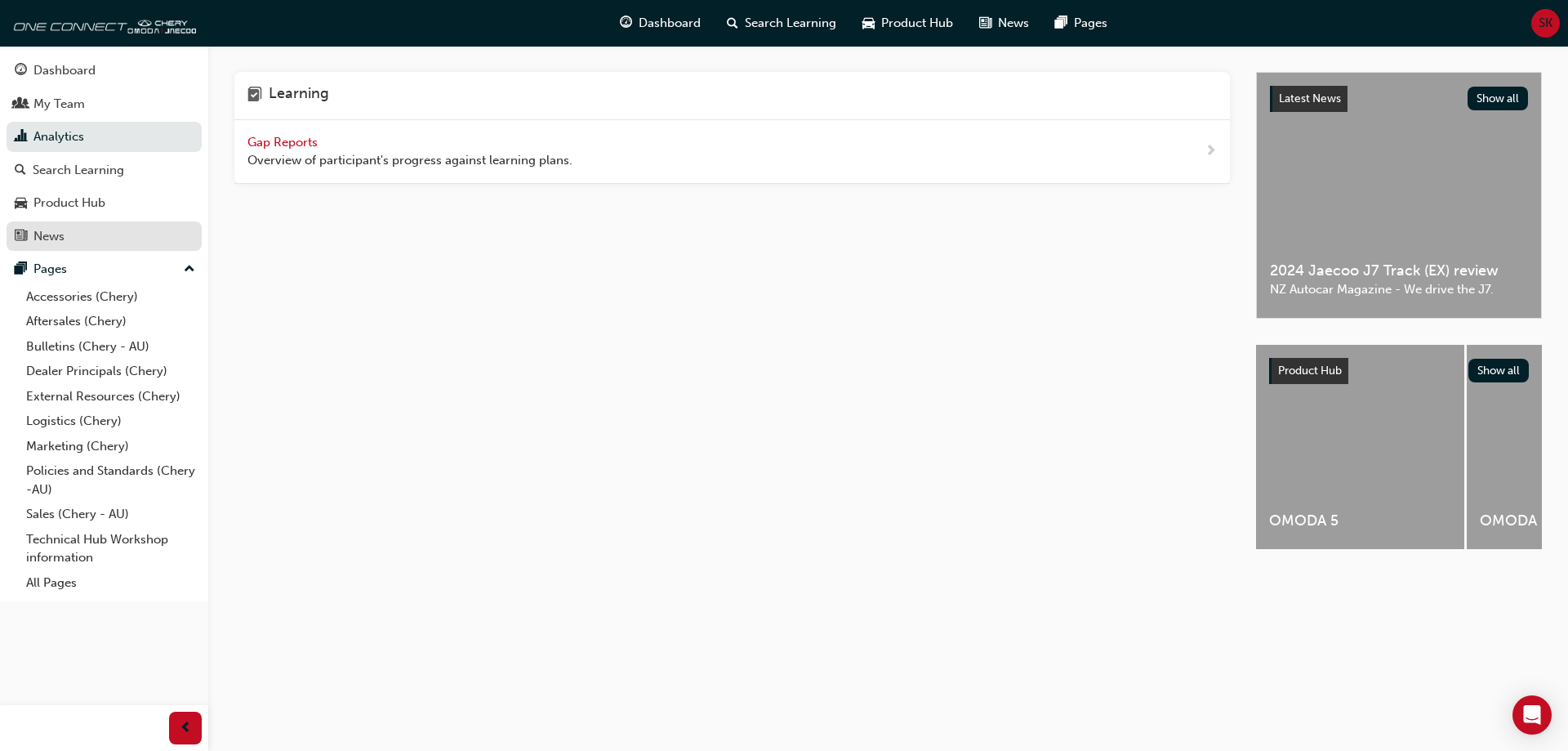
click at [62, 239] on div "News" at bounding box center [49, 237] width 31 height 19
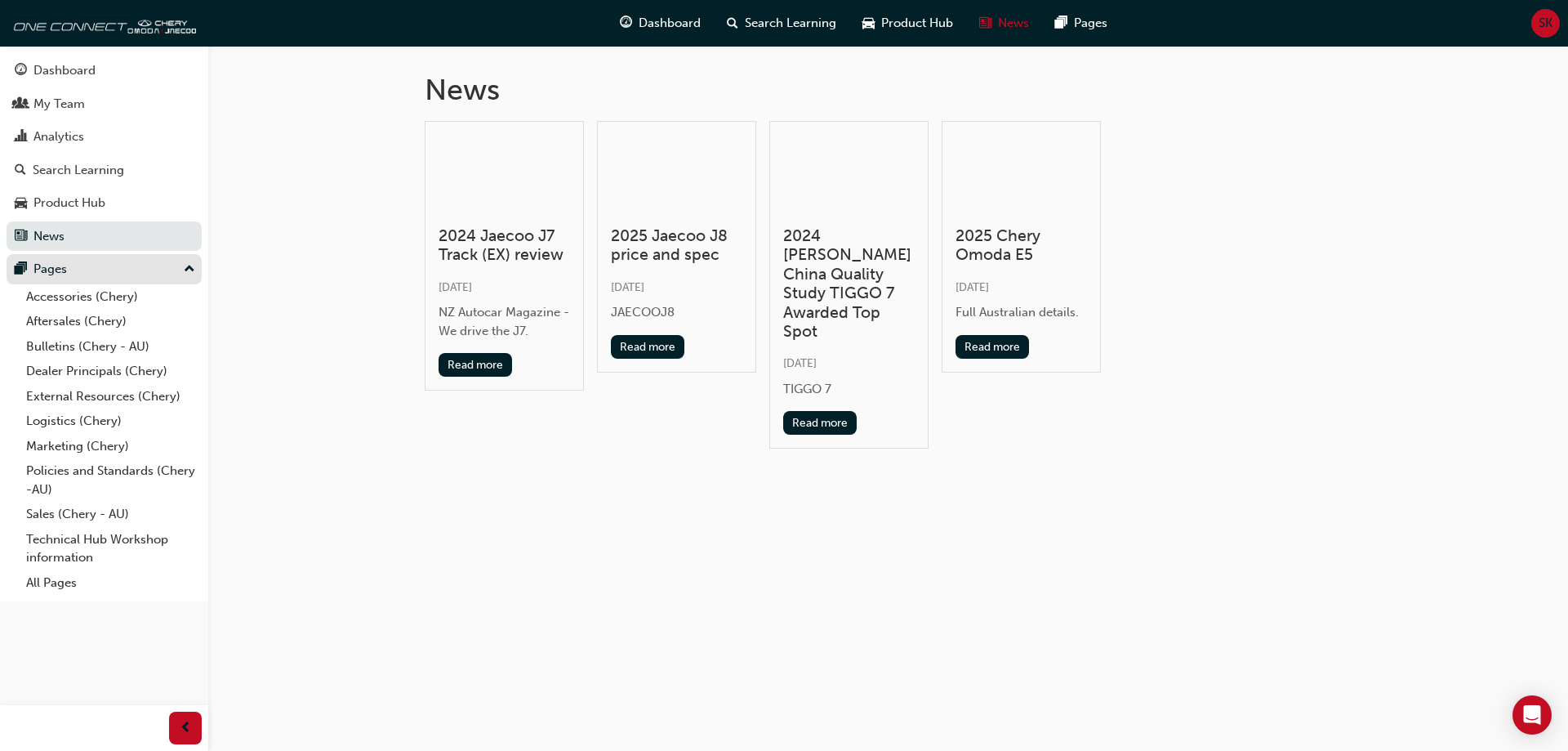
click at [56, 266] on div "Pages" at bounding box center [50, 269] width 34 height 19
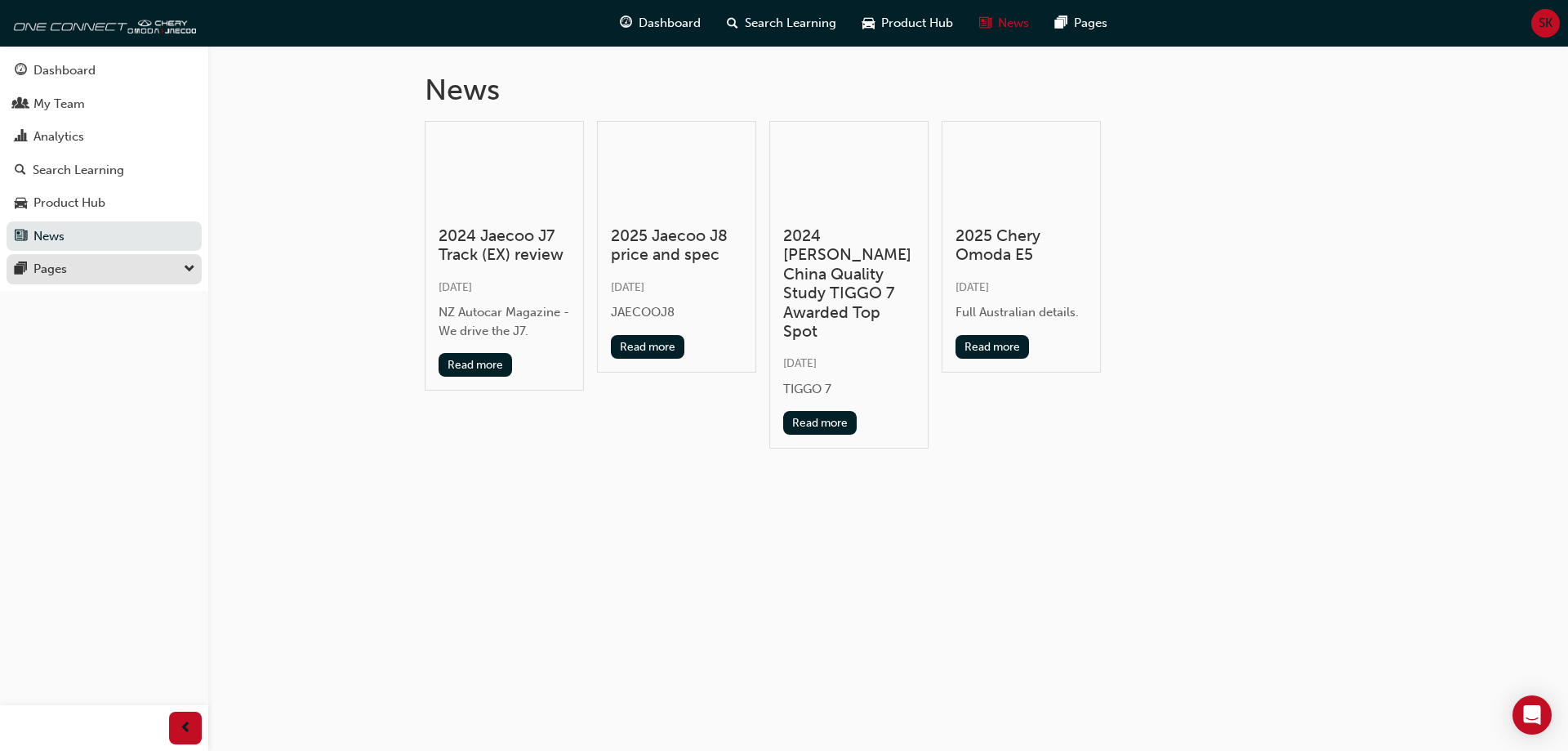
click at [56, 266] on div "Pages" at bounding box center [50, 269] width 34 height 19
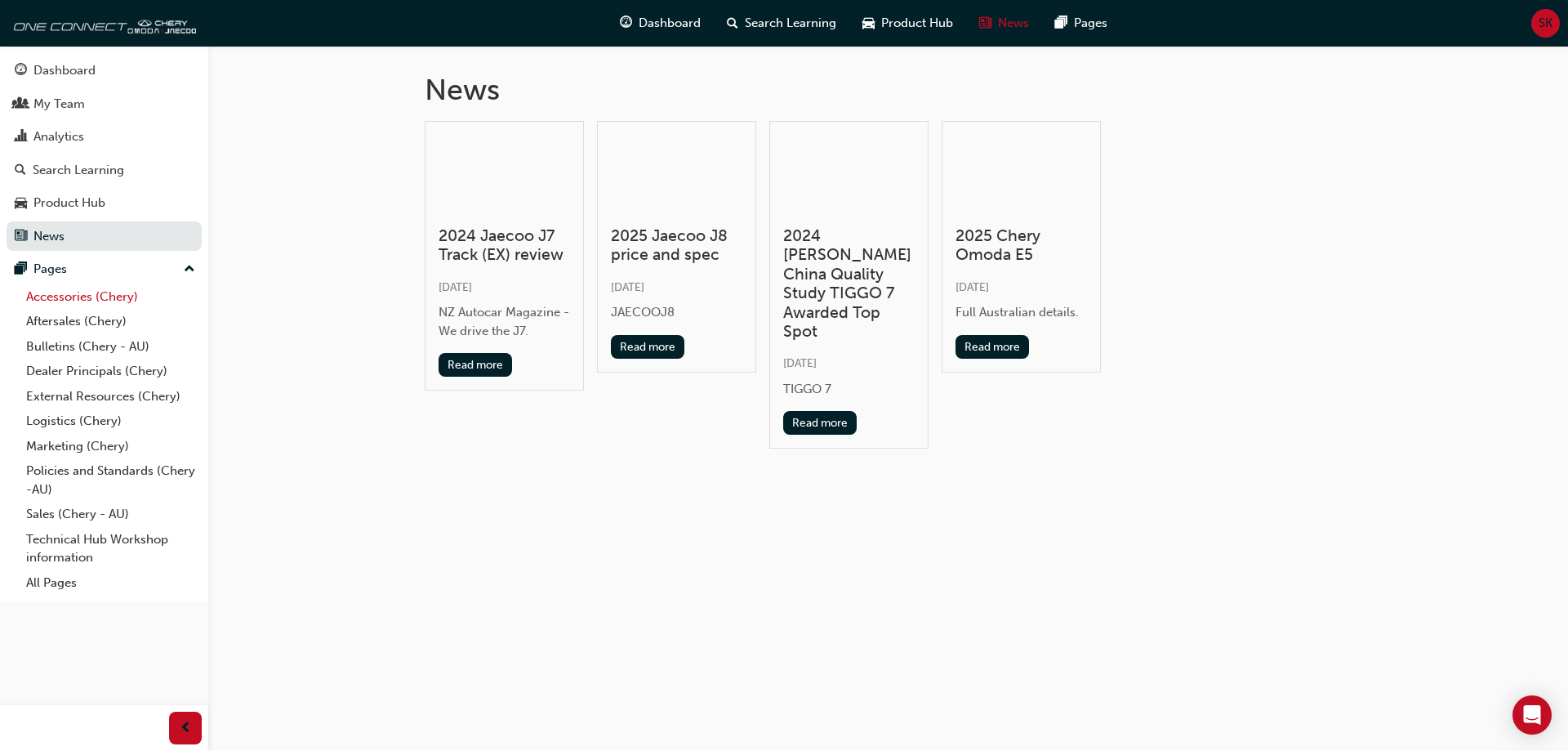
click at [127, 302] on link "Accessories (Chery)" at bounding box center [110, 297] width 182 height 26
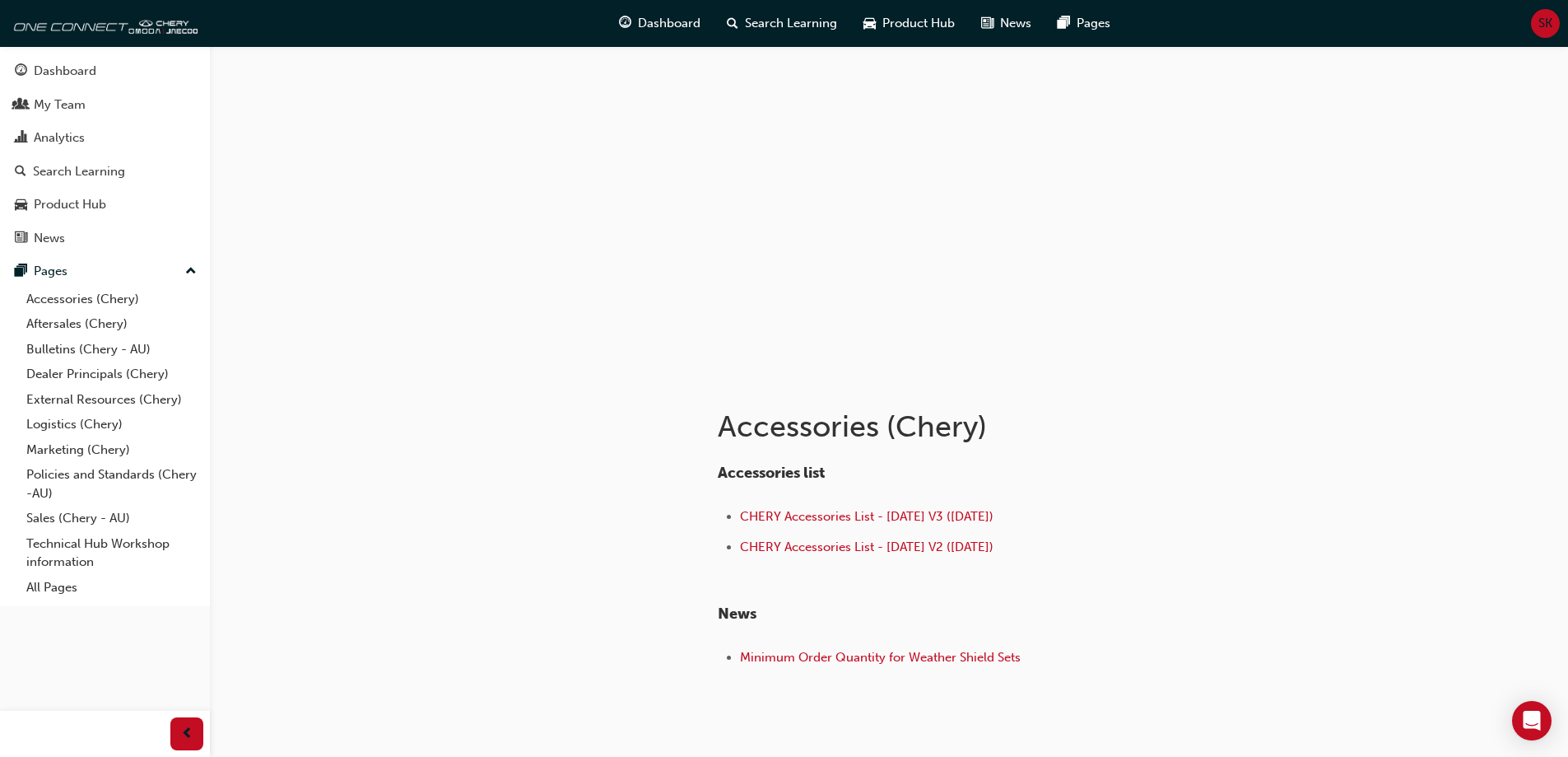
scroll to position [74, 0]
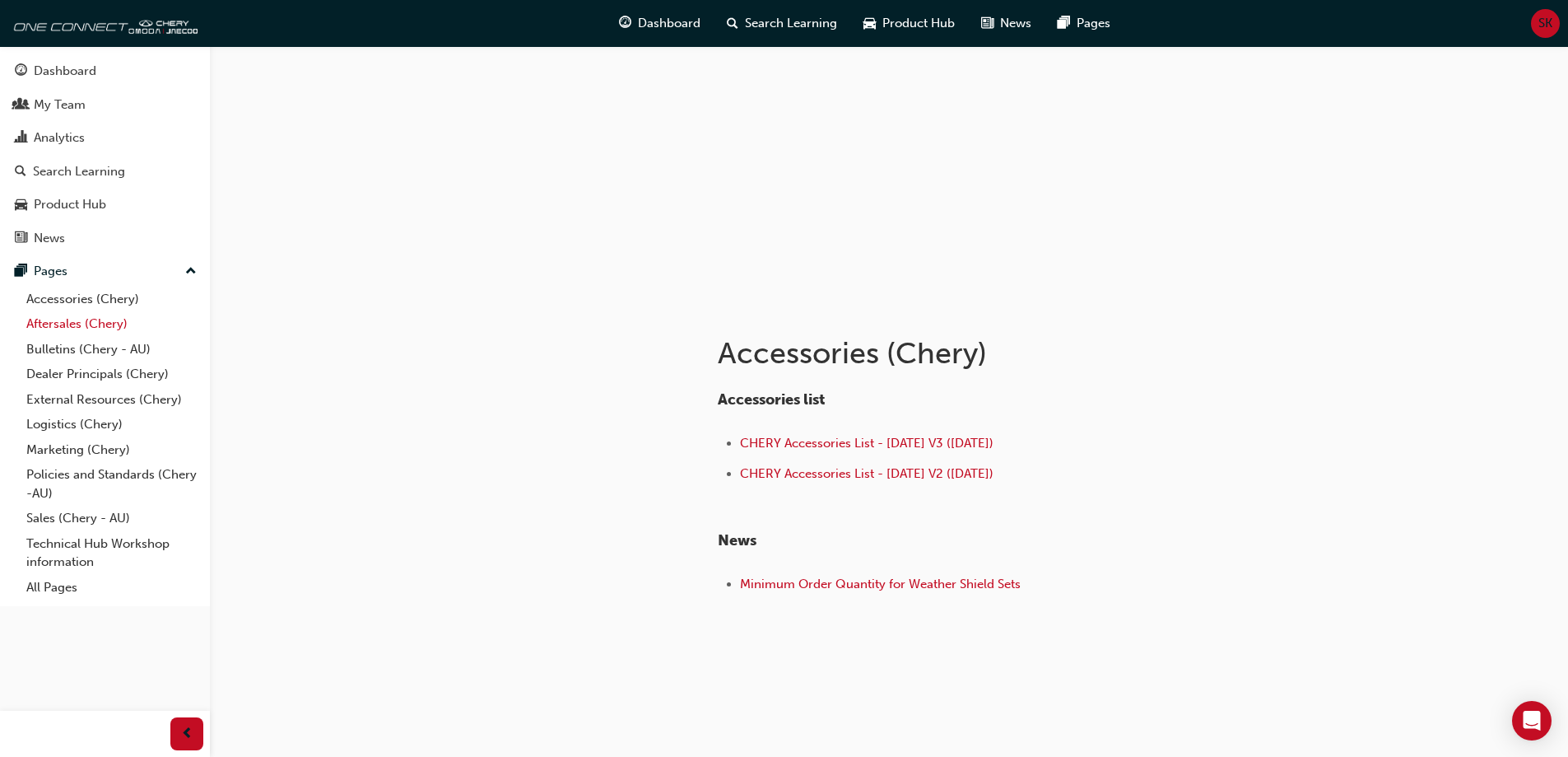
click at [84, 327] on link "Aftersales (Chery)" at bounding box center [110, 324] width 183 height 26
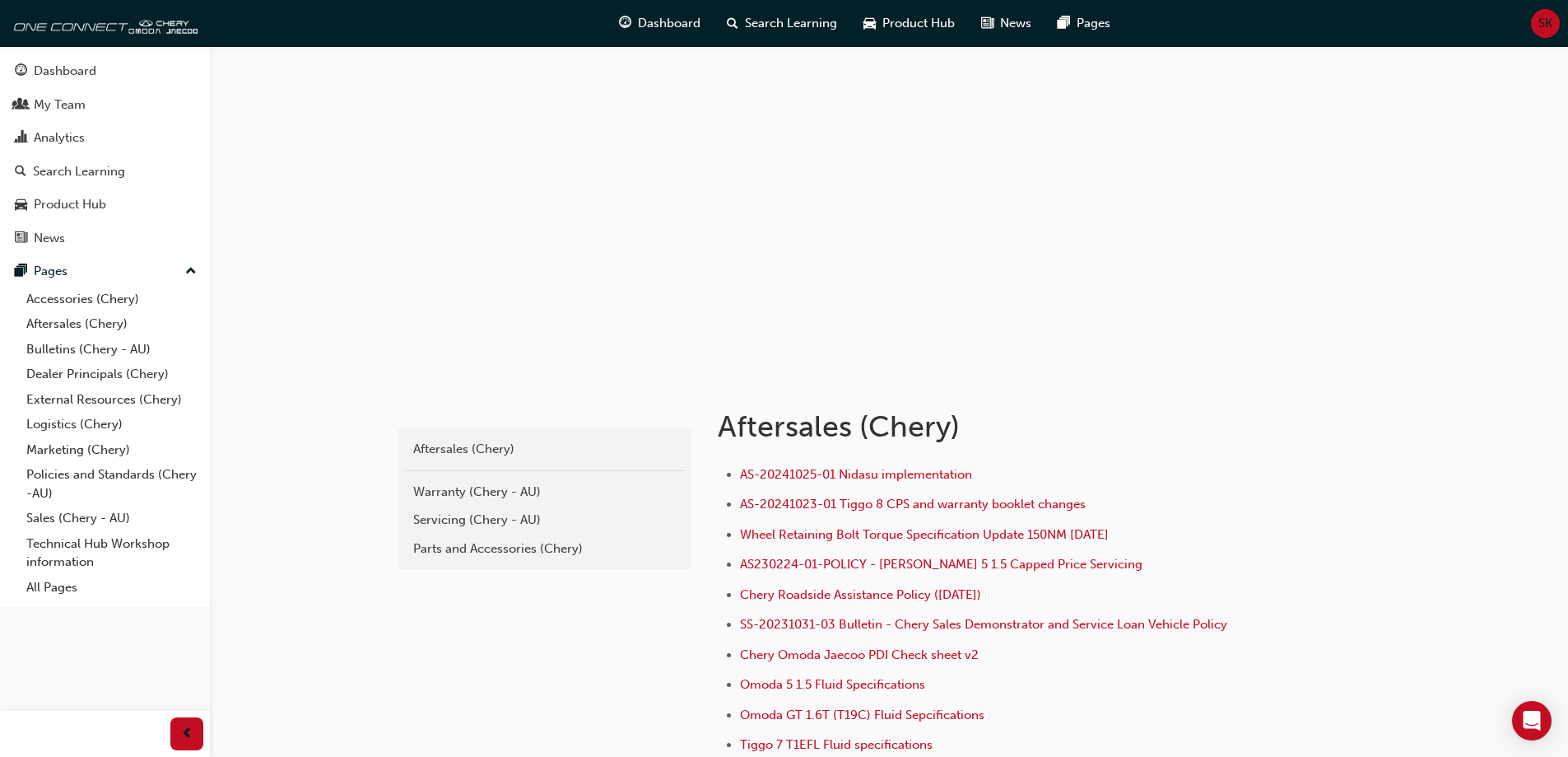
scroll to position [82, 0]
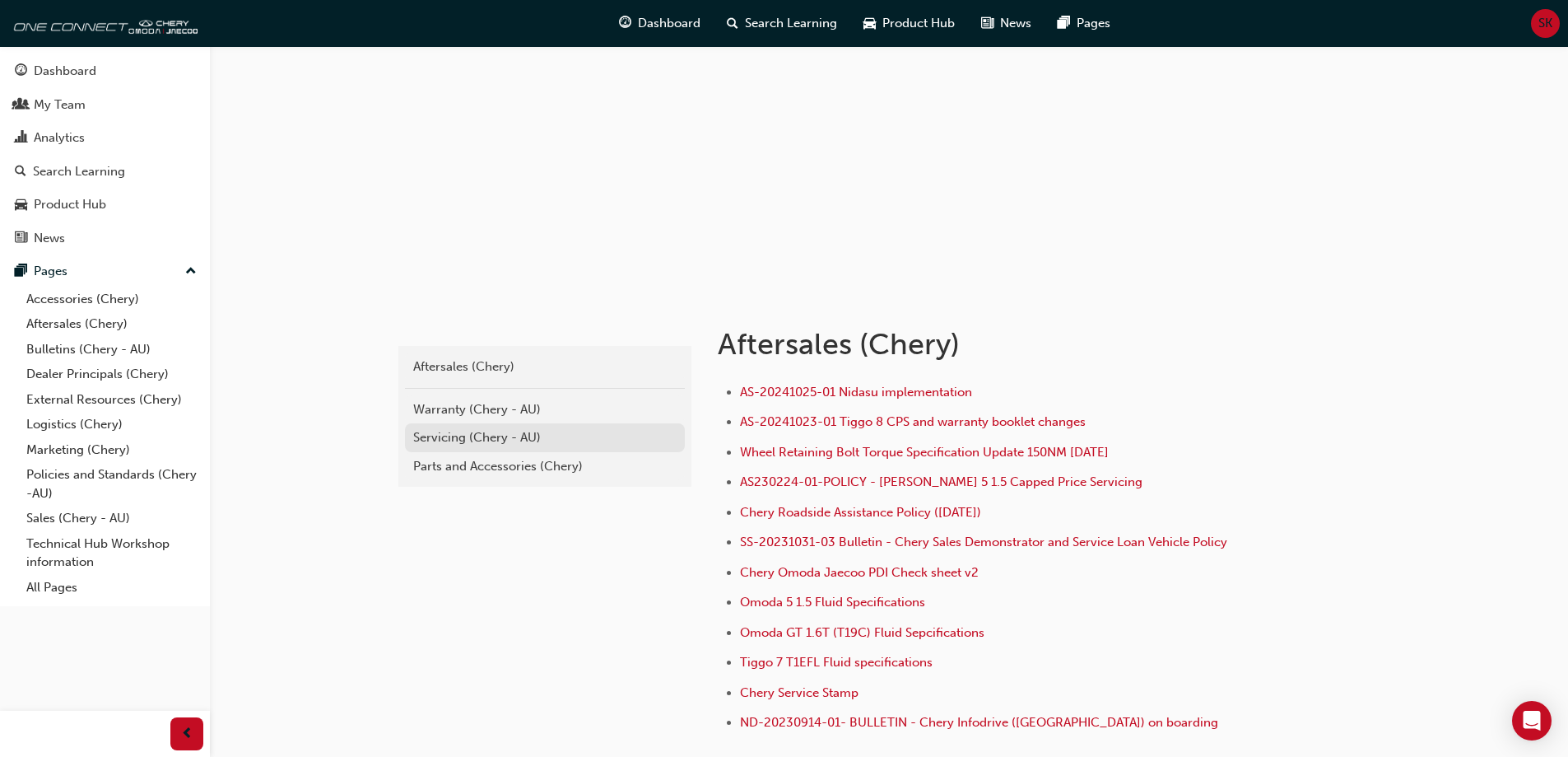
click at [448, 437] on div "Servicing (Chery - AU)" at bounding box center [545, 437] width 263 height 19
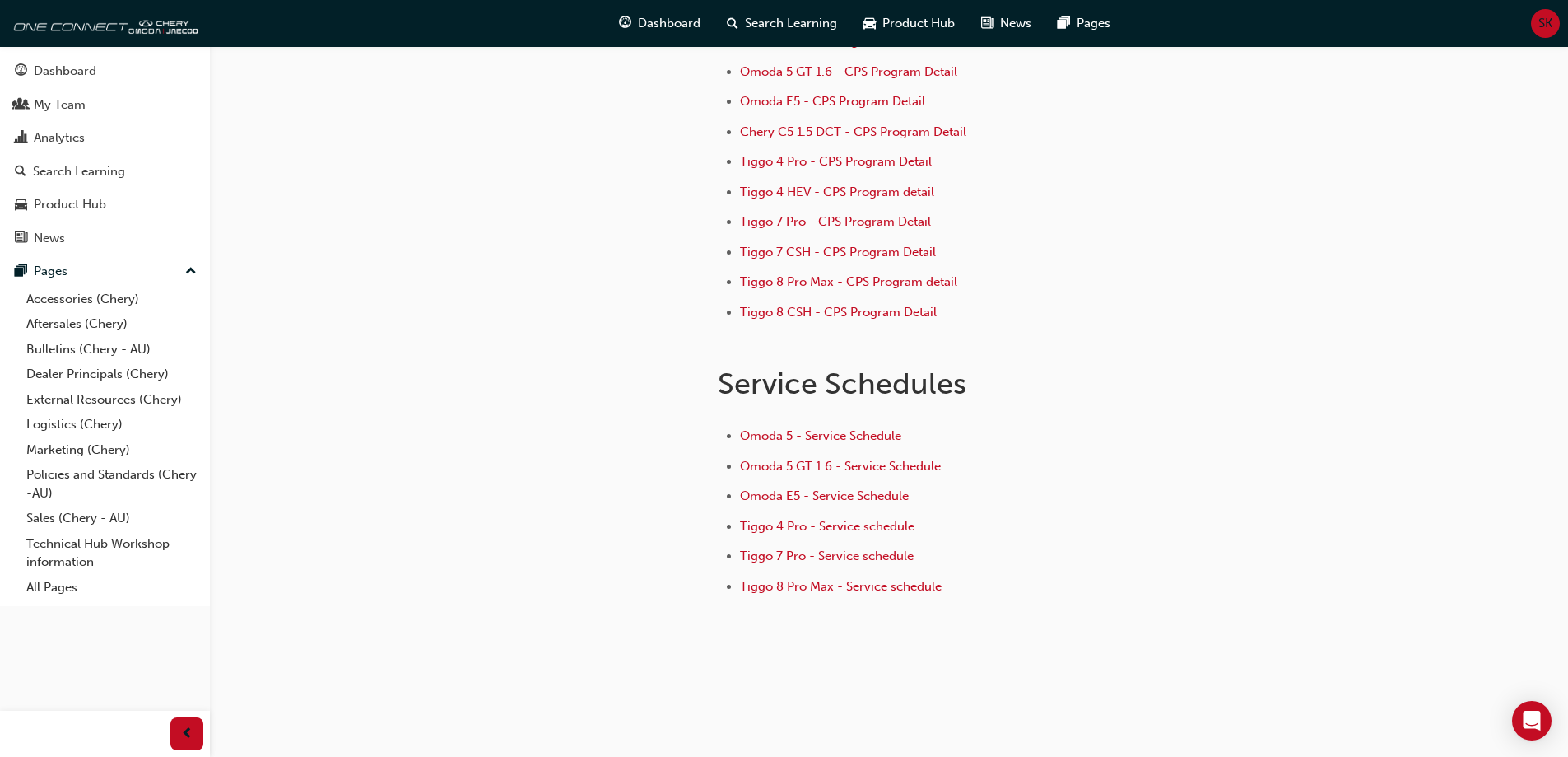
scroll to position [250, 0]
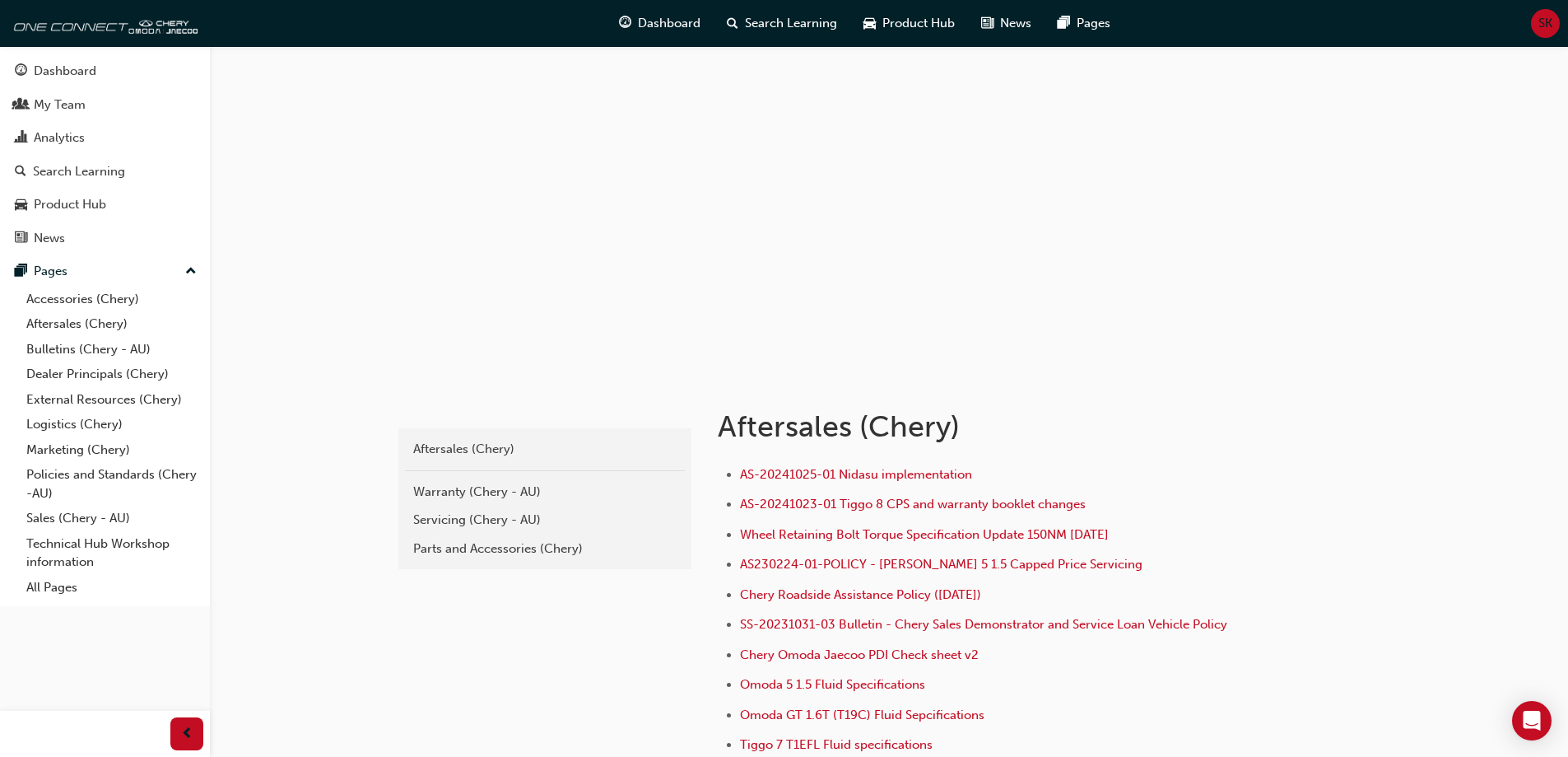
scroll to position [82, 0]
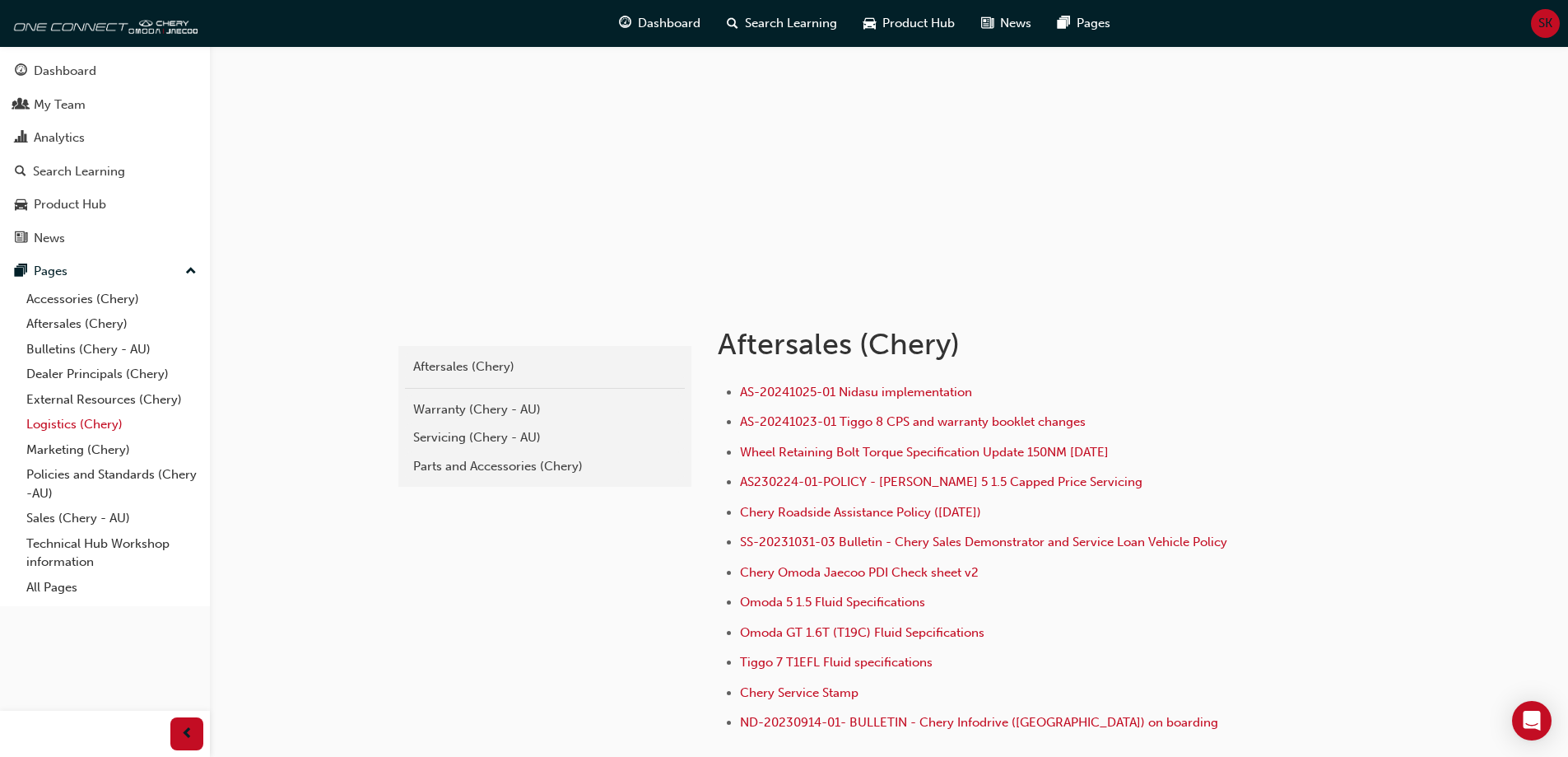
click at [51, 422] on link "Logistics (Chery)" at bounding box center [110, 425] width 183 height 26
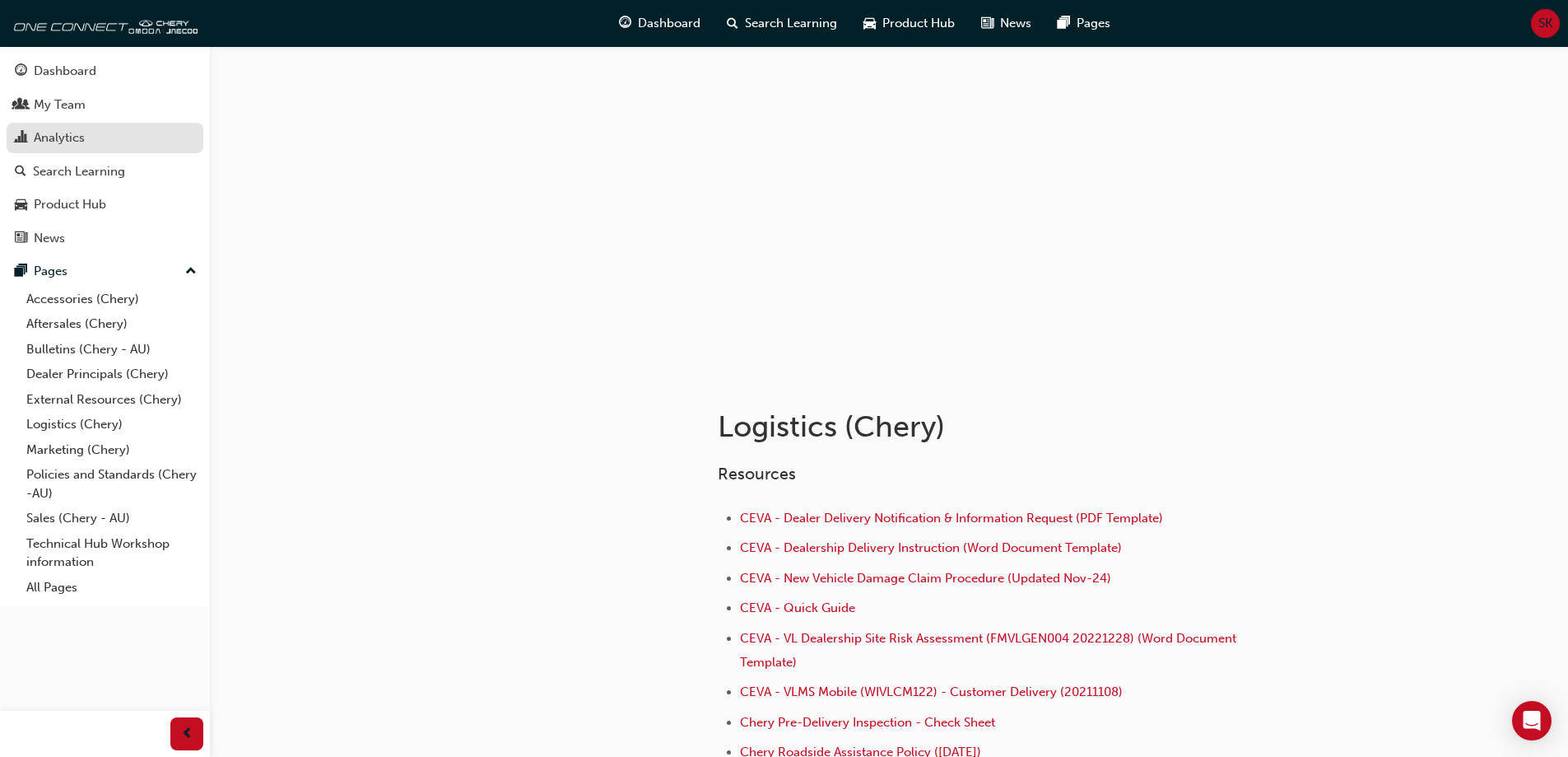
click at [74, 139] on div "Analytics" at bounding box center [59, 137] width 51 height 19
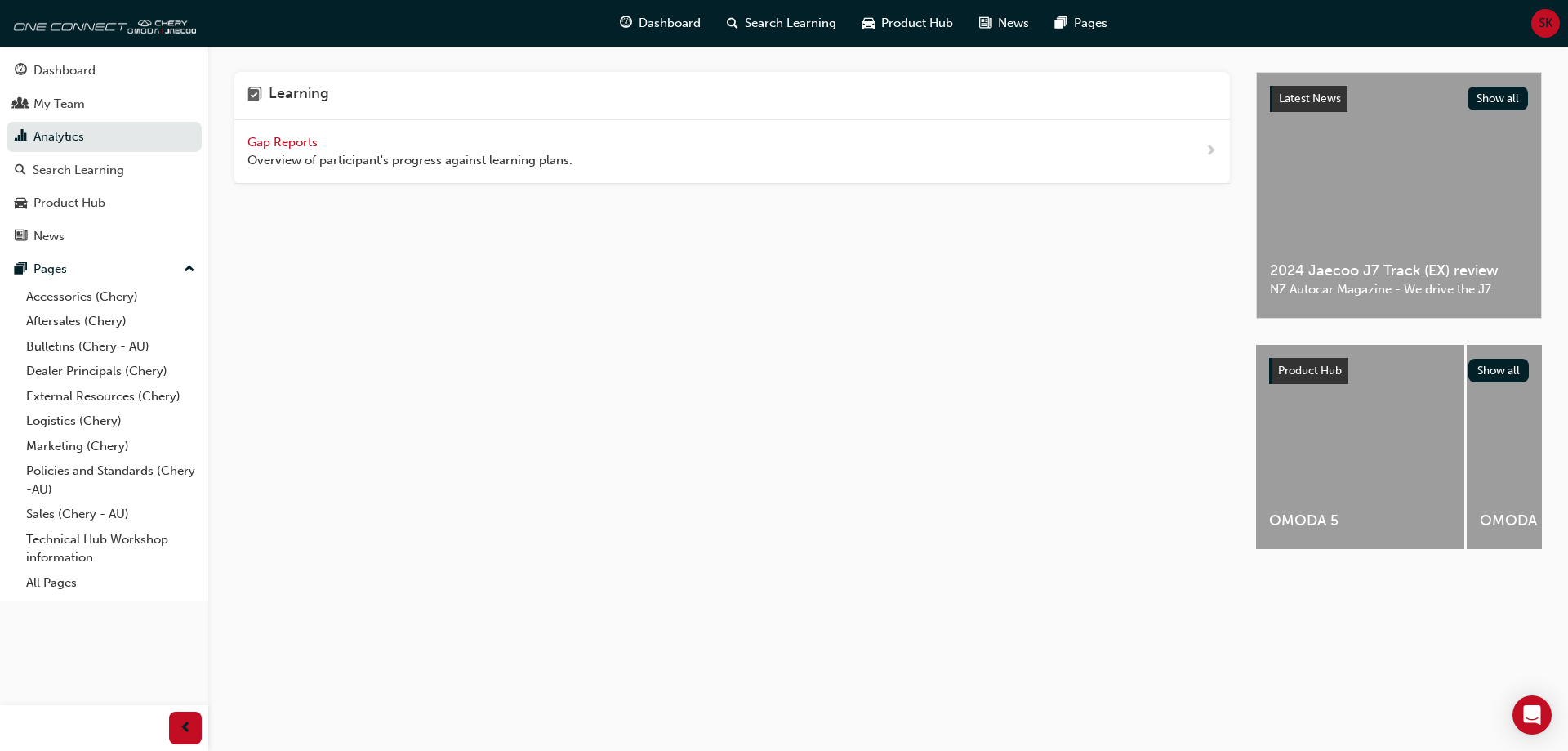
click at [279, 144] on span "Gap Reports" at bounding box center [284, 143] width 73 height 15
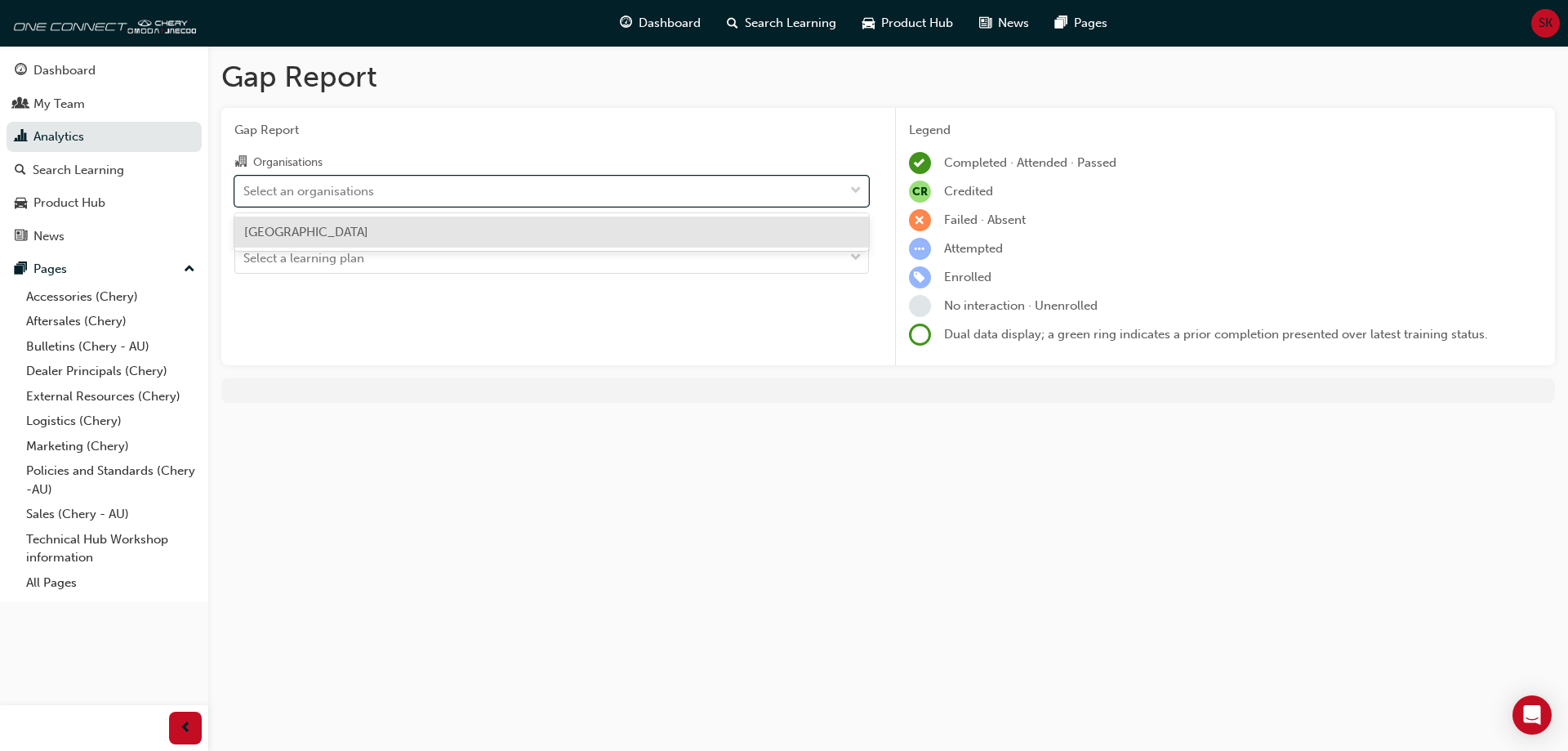
click at [397, 193] on div "Select an organisations" at bounding box center [539, 190] width 608 height 28
click at [245, 193] on input "Organisations option Chery North Lakes focused, 1 of 1. 1 result available. Use…" at bounding box center [244, 189] width 2 height 14
click at [374, 224] on div "Chery North Lakes" at bounding box center [552, 232] width 635 height 32
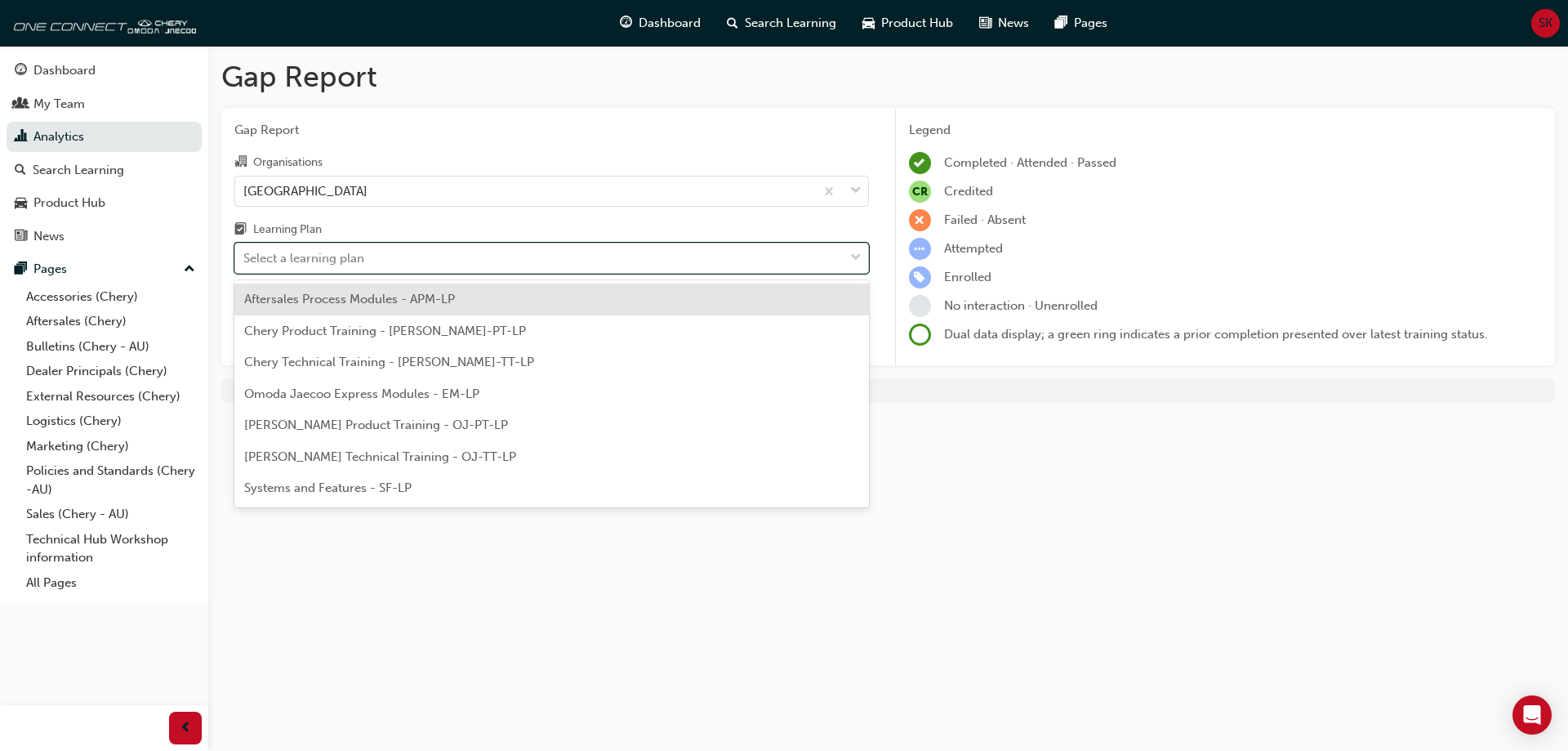
click at [372, 263] on div "Select a learning plan" at bounding box center [539, 258] width 608 height 28
click at [245, 263] on input "Learning Plan option Aftersales Process Modules - APM-LP focused, 1 of 7. 7 res…" at bounding box center [244, 257] width 2 height 14
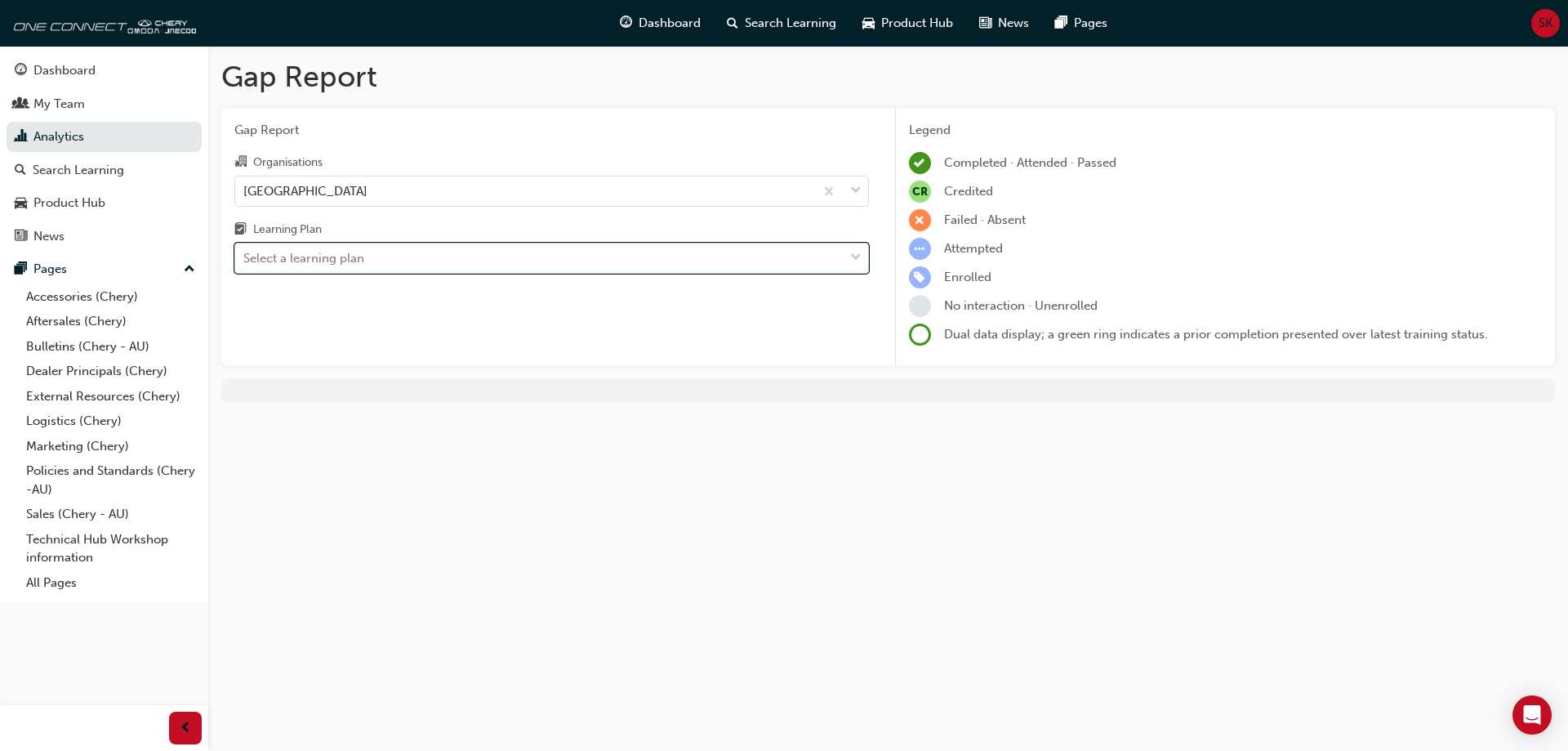
click at [443, 250] on div "Select a learning plan" at bounding box center [539, 258] width 608 height 28
click at [245, 250] on input "Learning Plan 0 results available. Select is focused ,type to refine list, pres…" at bounding box center [244, 257] width 2 height 14
click at [89, 393] on link "External Resources (Chery)" at bounding box center [110, 397] width 182 height 26
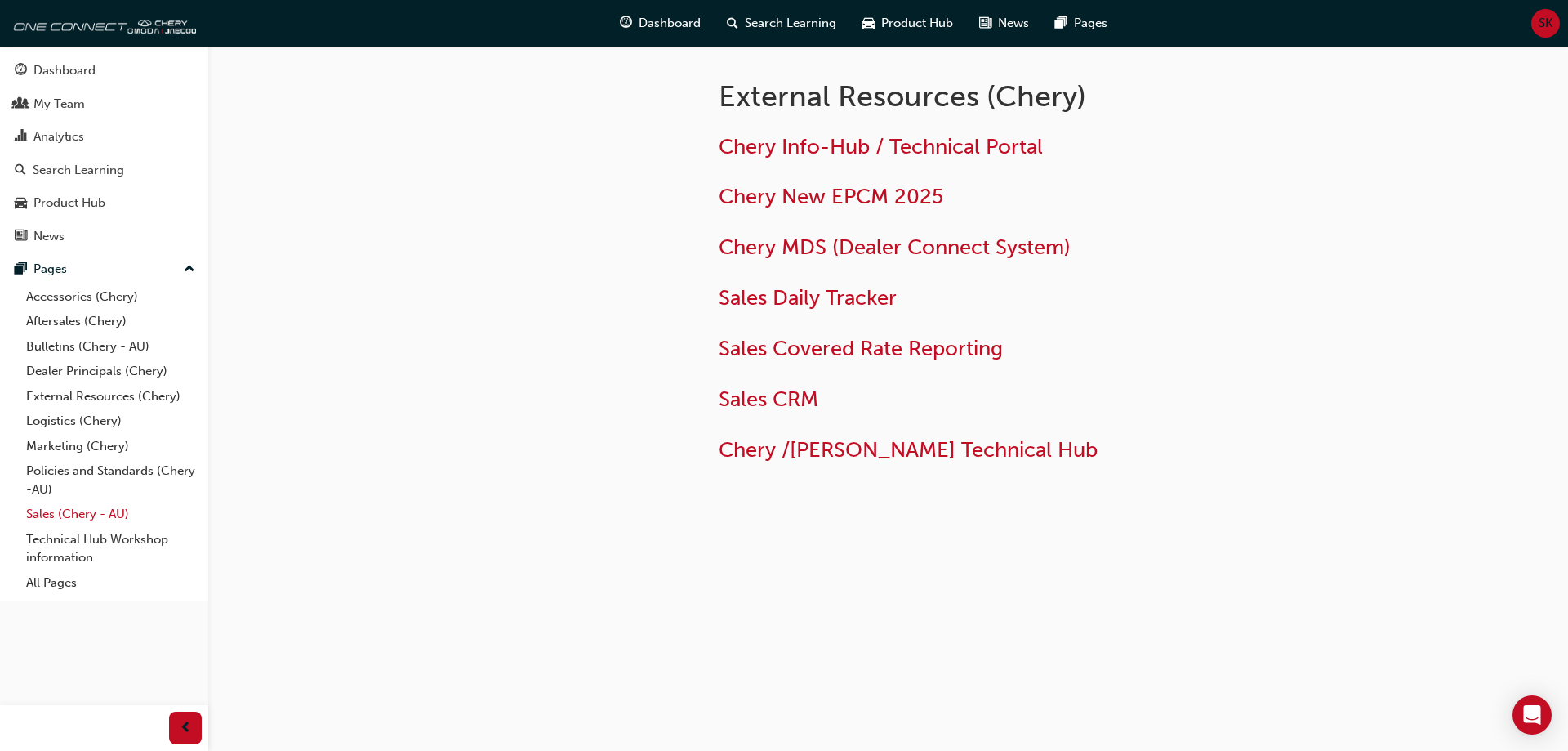
click at [70, 518] on link "Sales (Chery - AU)" at bounding box center [110, 514] width 182 height 26
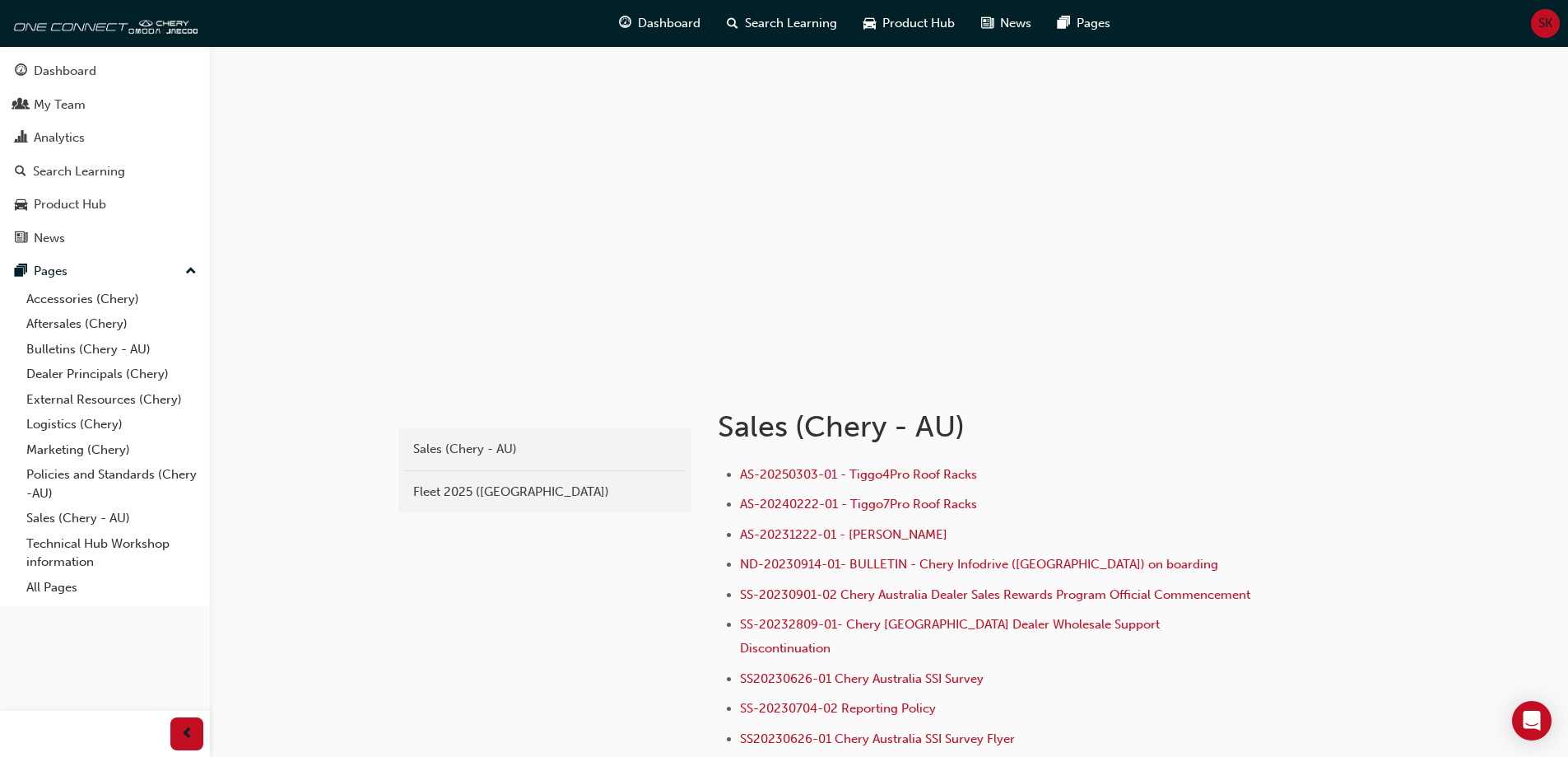
scroll to position [82, 0]
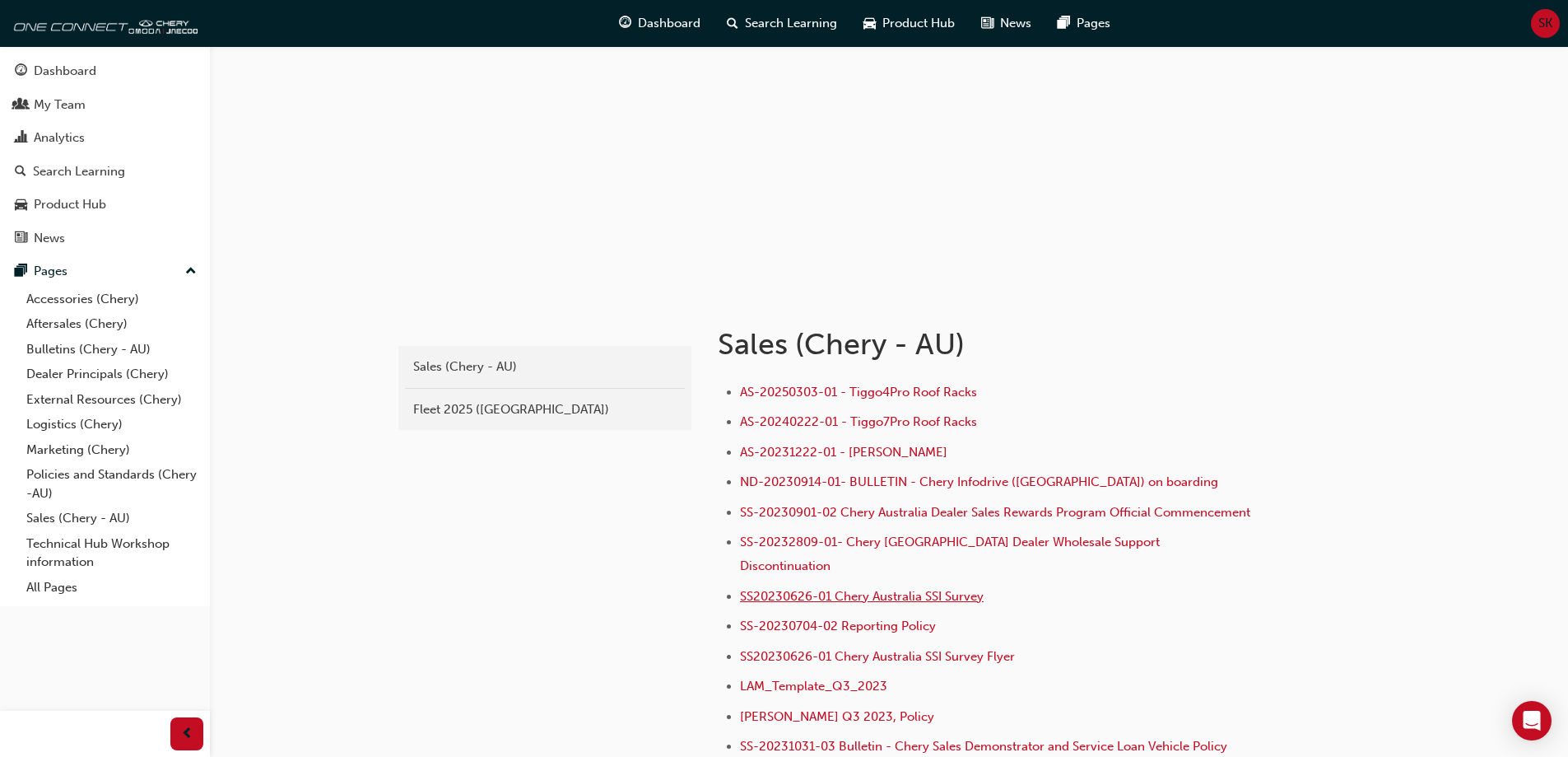
click at [892, 595] on span "SS20230626-01 Chery Australia SSI Survey" at bounding box center [862, 596] width 244 height 15
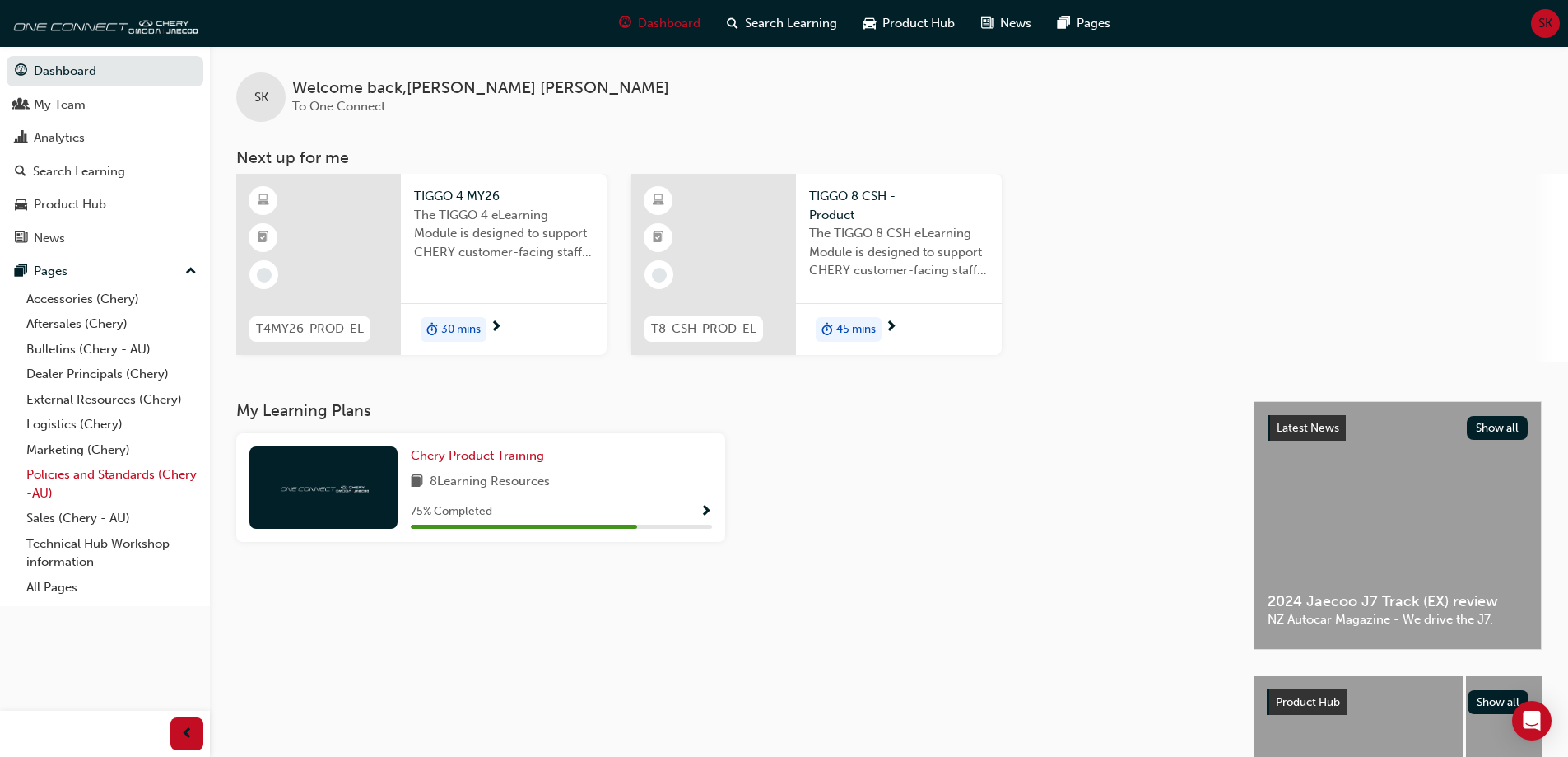
click at [77, 472] on link "Policies and Standards (Chery -AU)" at bounding box center [110, 483] width 183 height 43
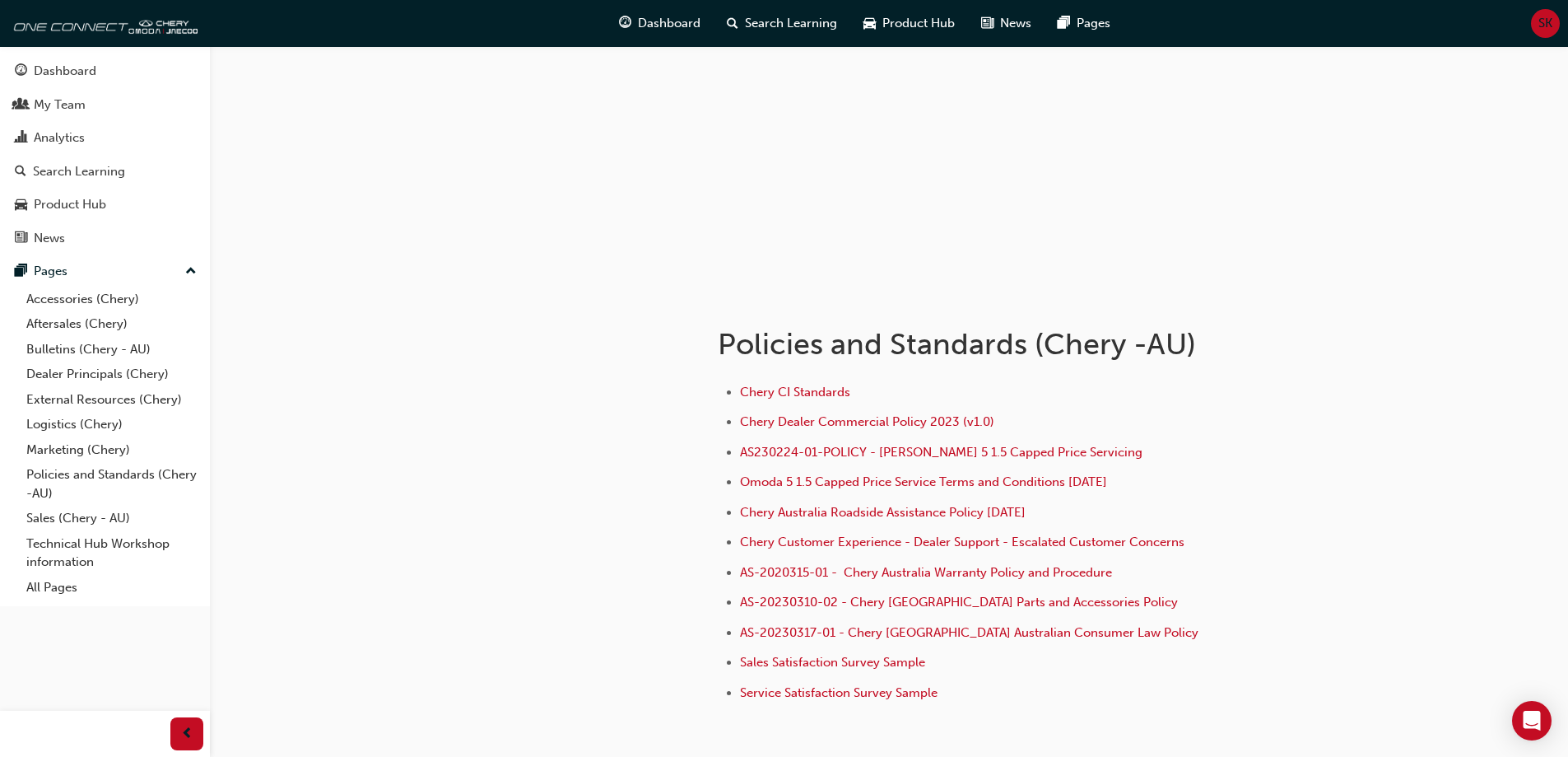
scroll to position [165, 0]
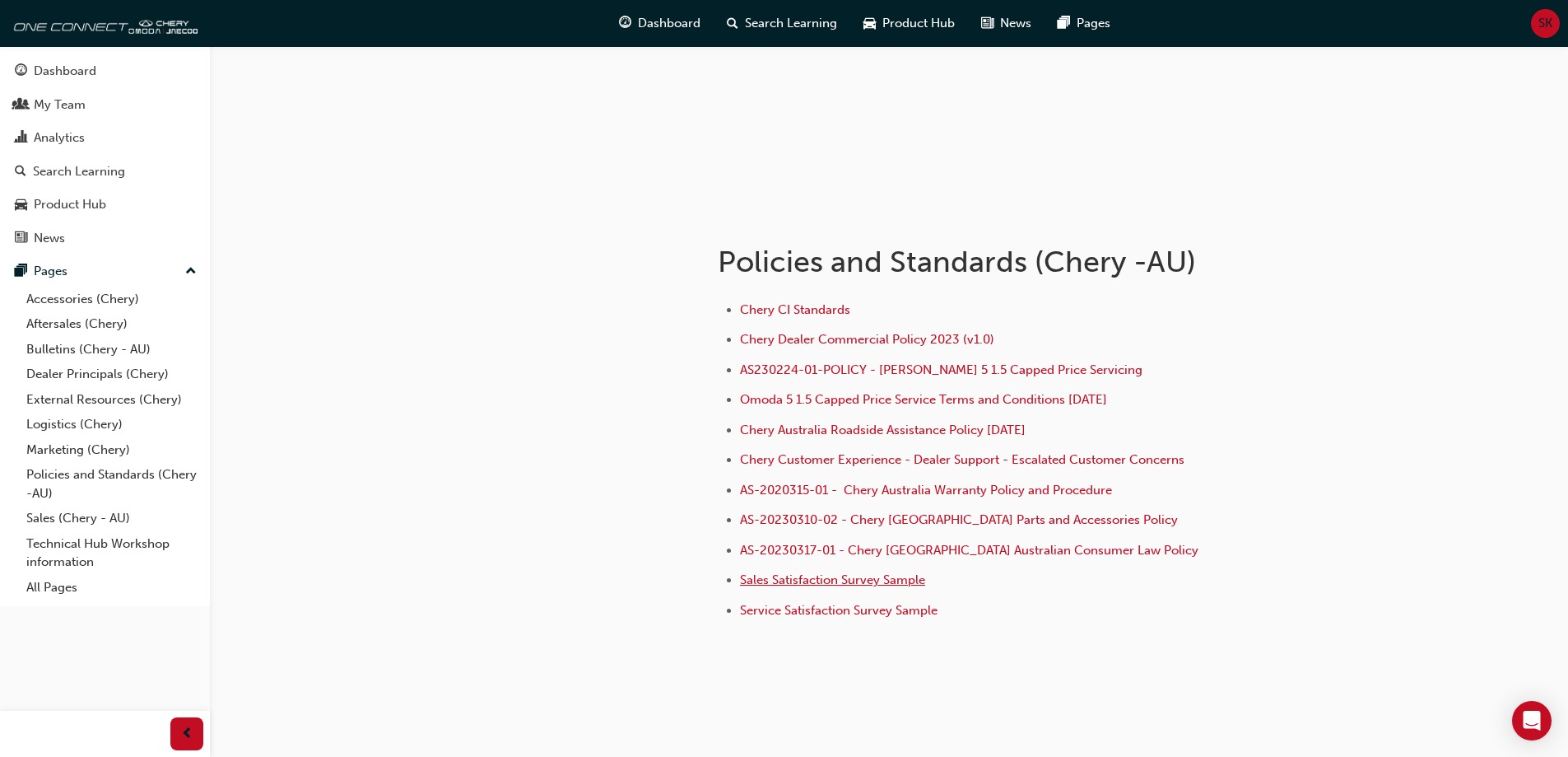
click at [843, 579] on span "Sales Satisfaction Survey Sample" at bounding box center [832, 579] width 185 height 15
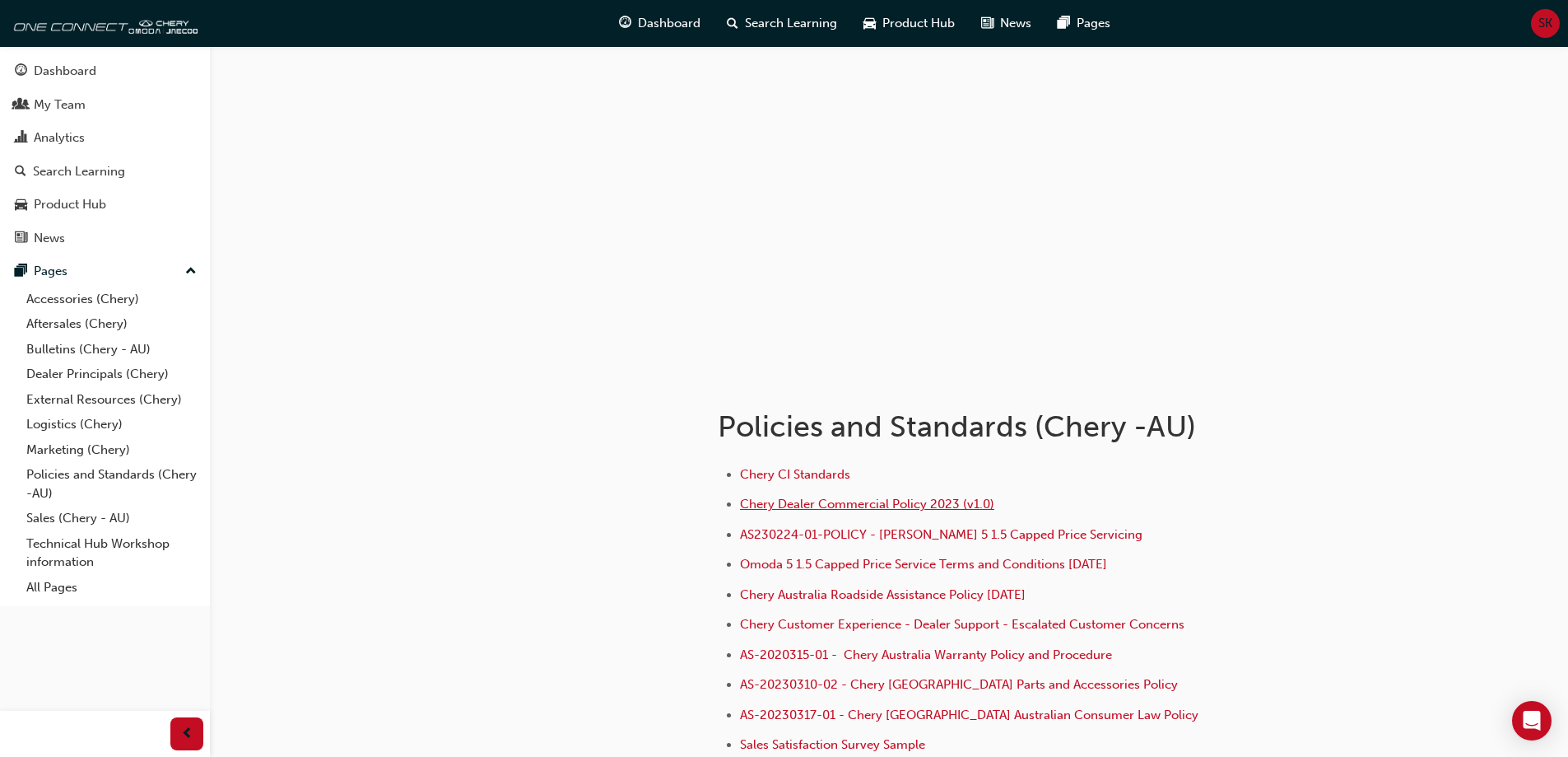
scroll to position [82, 0]
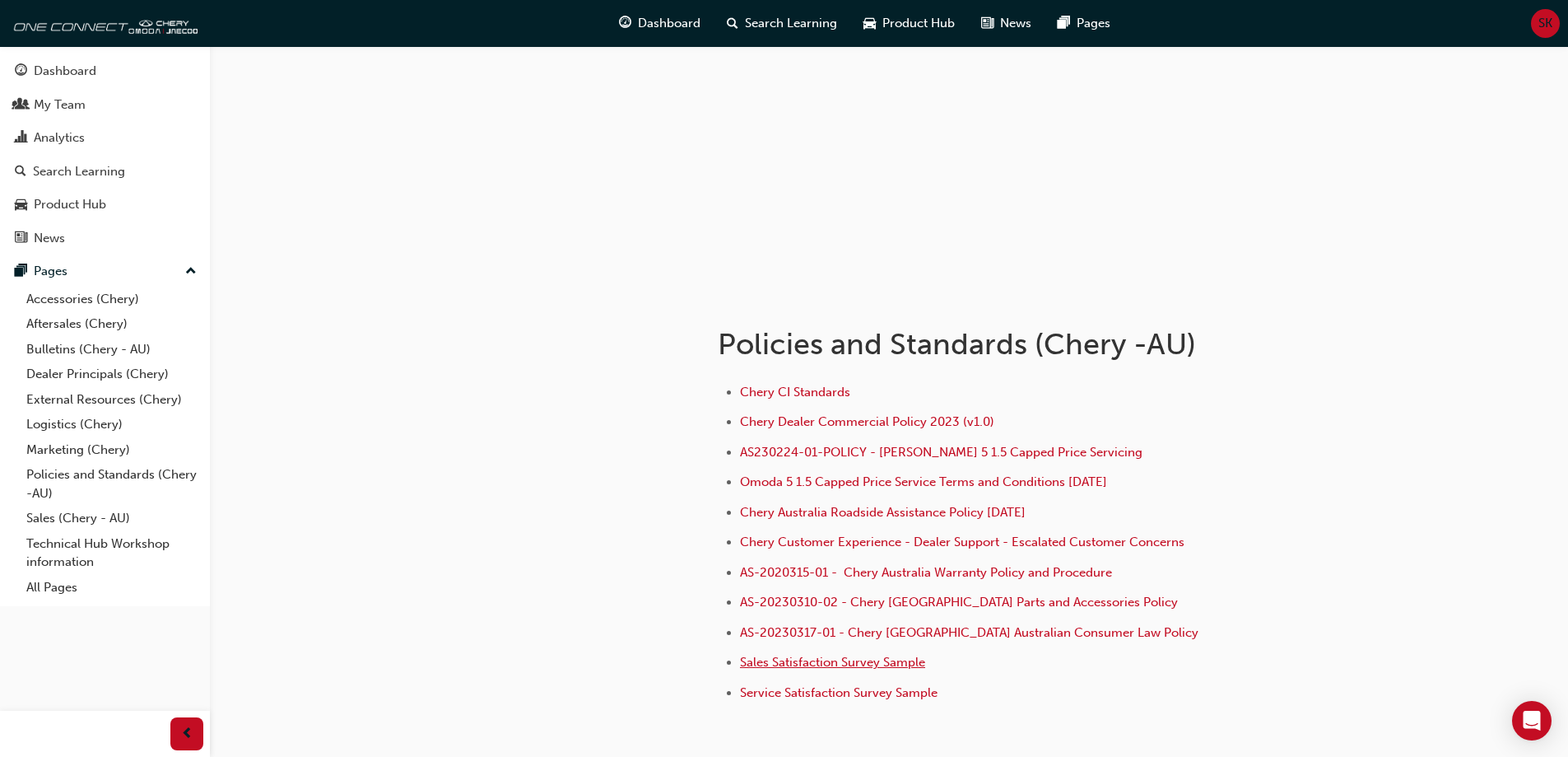
click at [818, 658] on span "Sales Satisfaction Survey Sample" at bounding box center [832, 662] width 185 height 15
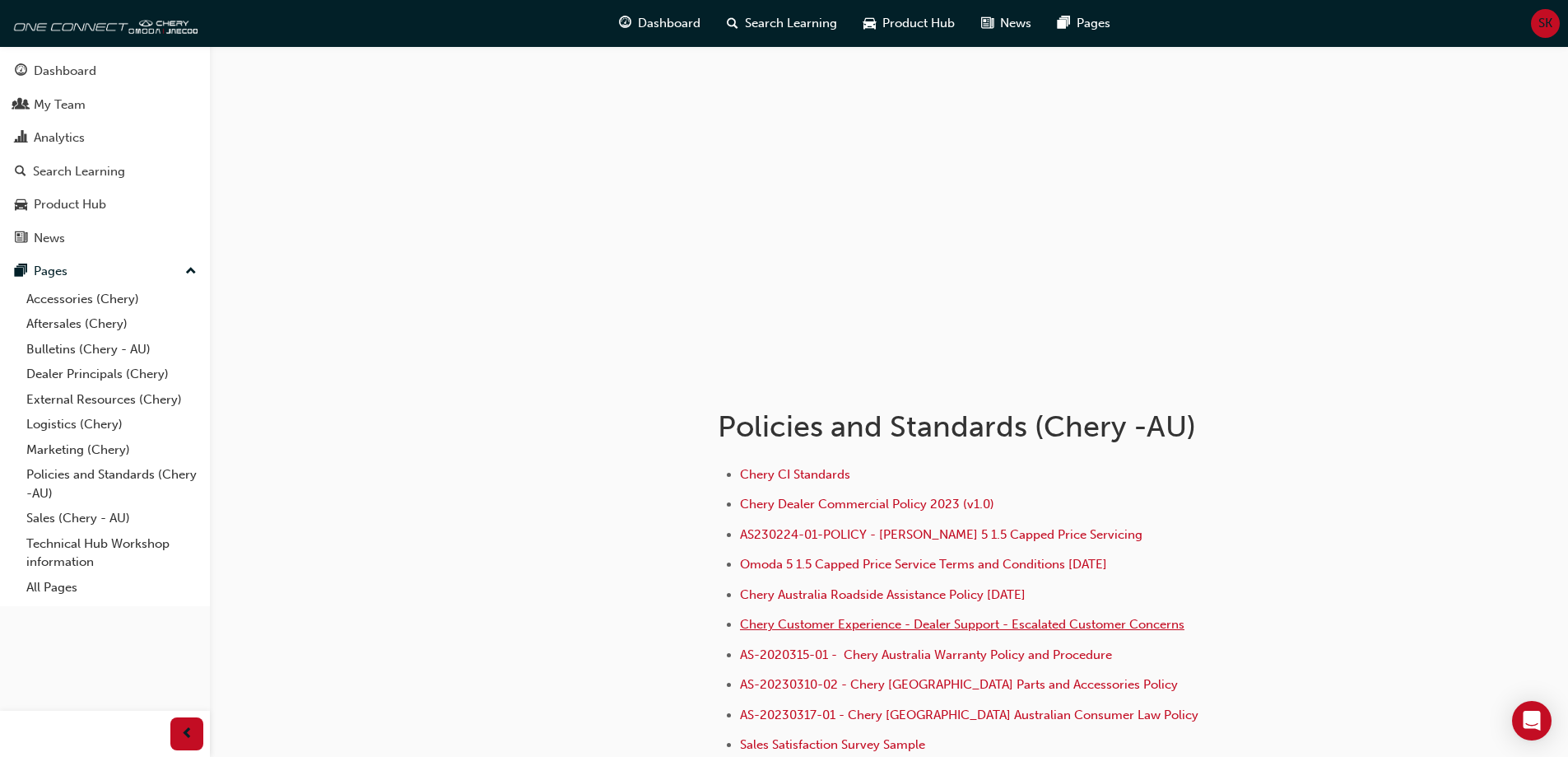
scroll to position [82, 0]
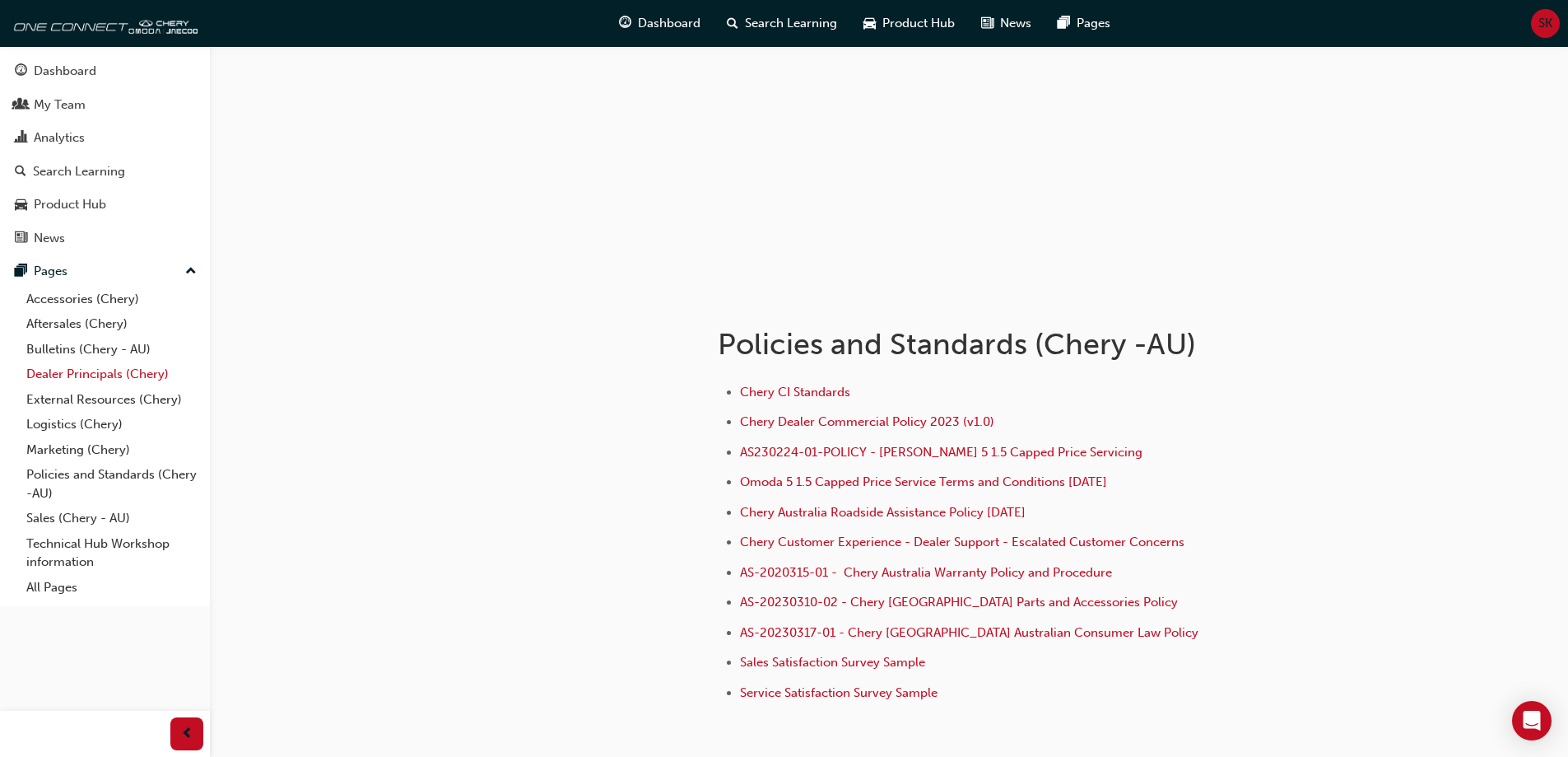
click at [98, 363] on link "Dealer Principals (Chery)" at bounding box center [110, 374] width 183 height 26
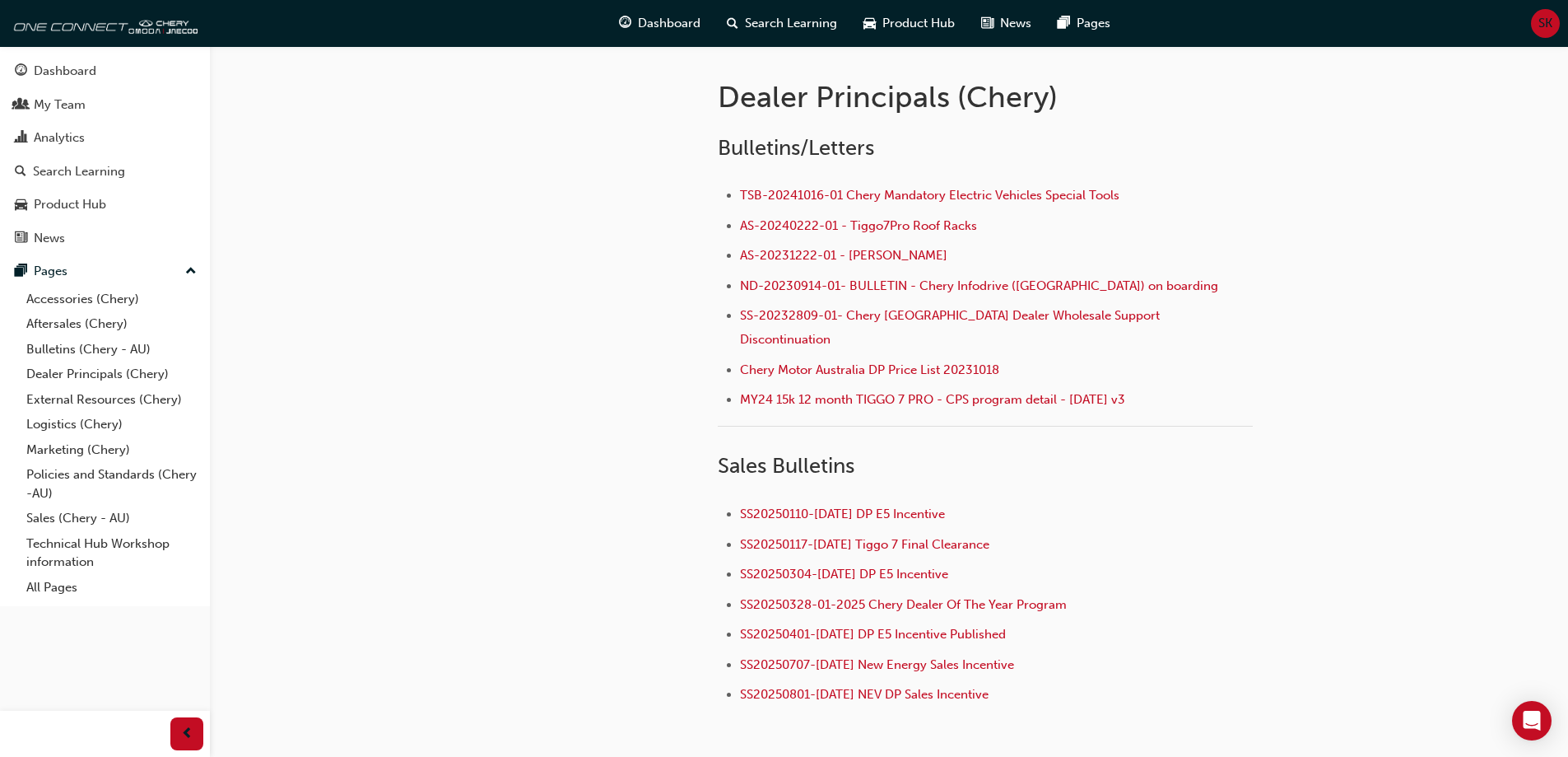
scroll to position [247, 0]
